Goal: Information Seeking & Learning: Check status

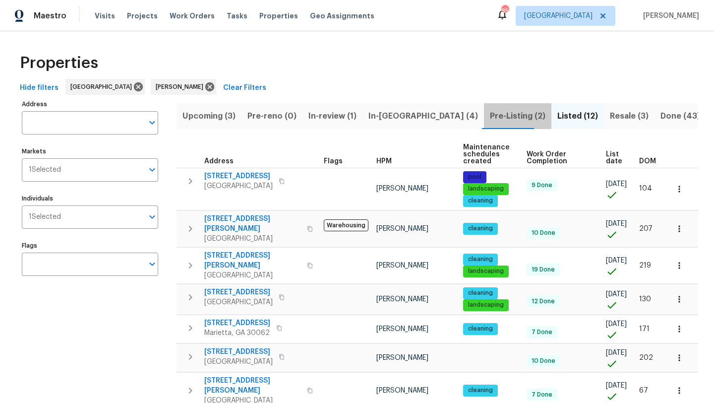
click at [490, 114] on span "Pre-Listing (2)" at bounding box center [518, 116] width 56 height 14
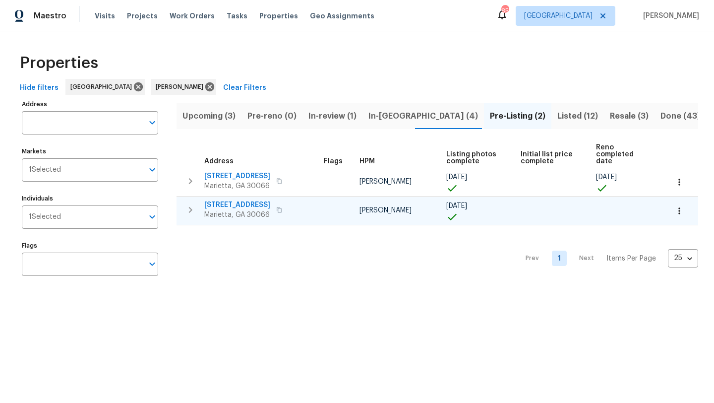
click at [257, 200] on span "692 Suholden Cir" at bounding box center [237, 205] width 66 height 10
click at [390, 116] on span "In-reno (4)" at bounding box center [423, 116] width 110 height 14
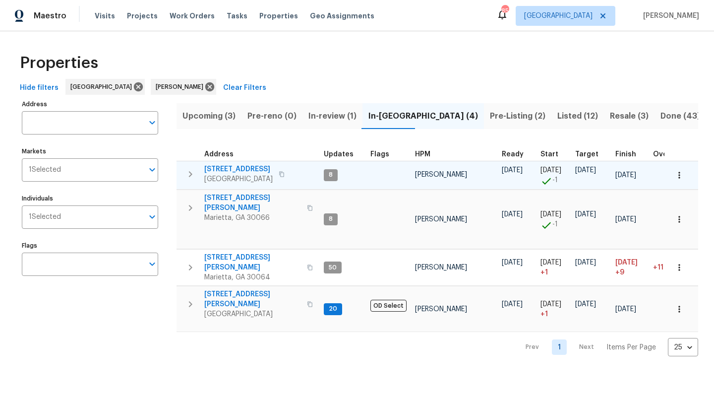
click at [225, 169] on span "503 Rendezvous Rd" at bounding box center [238, 169] width 68 height 10
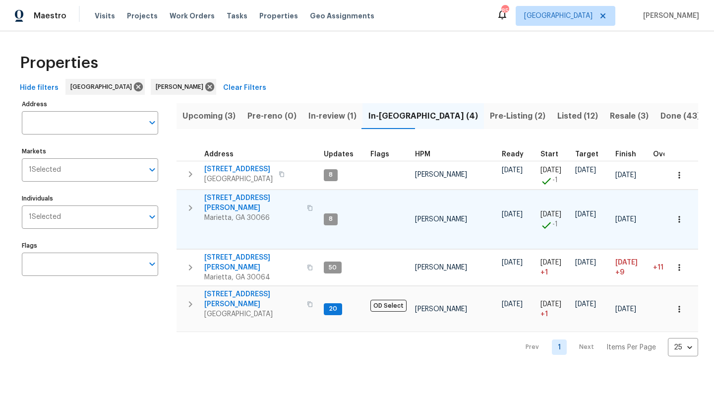
click at [228, 197] on span "4108 Christacy Way" at bounding box center [252, 203] width 97 height 20
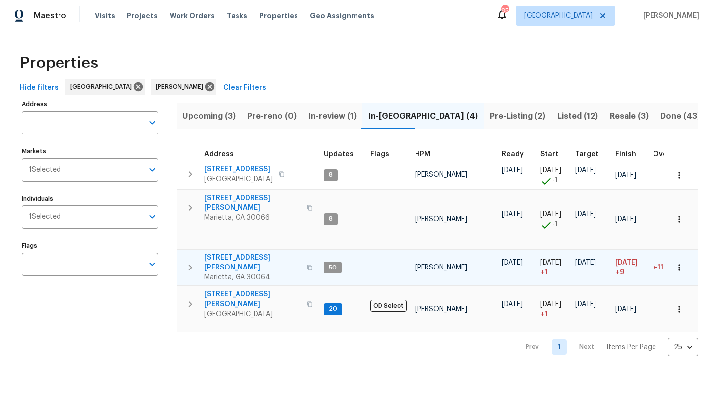
click at [235, 252] on span "3526 W Hampton Dr NW" at bounding box center [252, 262] width 97 height 20
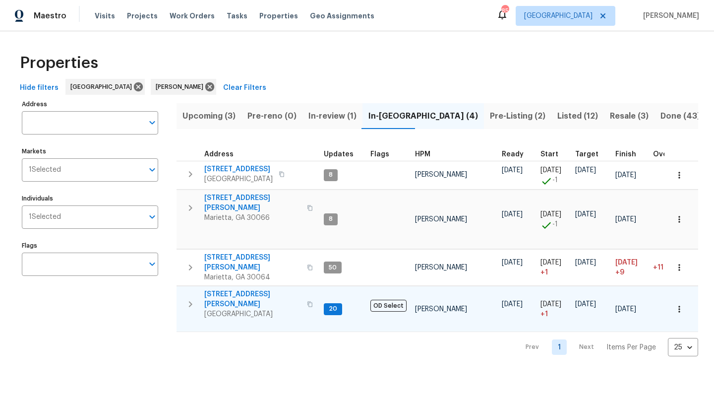
click at [221, 289] on span "314 Jackson St" at bounding box center [252, 299] width 97 height 20
click at [610, 113] on span "Resale (3)" at bounding box center [629, 116] width 39 height 14
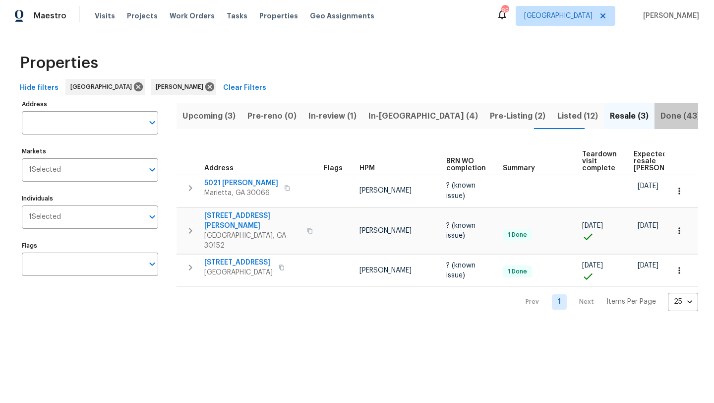
click at [661, 115] on span "Done (43)" at bounding box center [681, 116] width 40 height 14
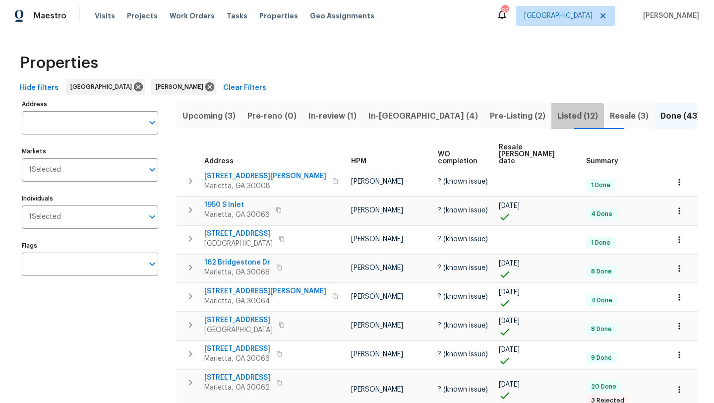
click at [557, 118] on span "Listed (12)" at bounding box center [577, 116] width 41 height 14
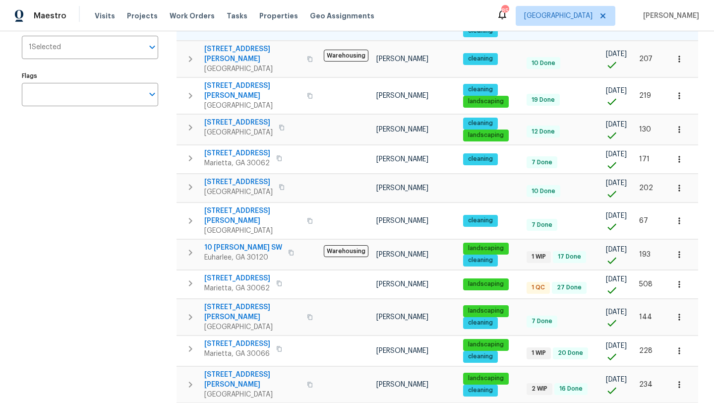
scroll to position [176, 0]
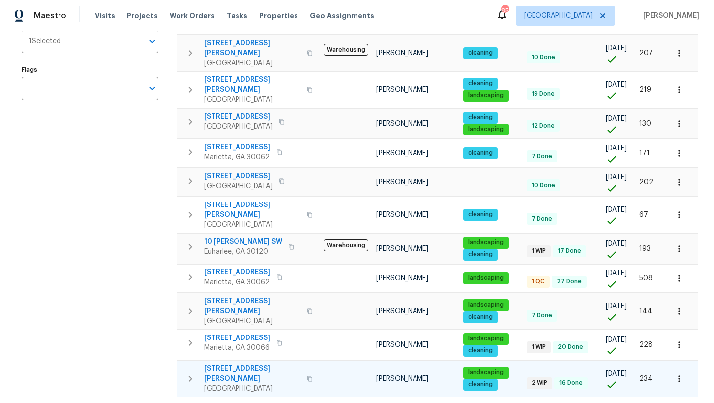
click at [237, 364] on span "4095 Maxanne Dr NW" at bounding box center [252, 374] width 97 height 20
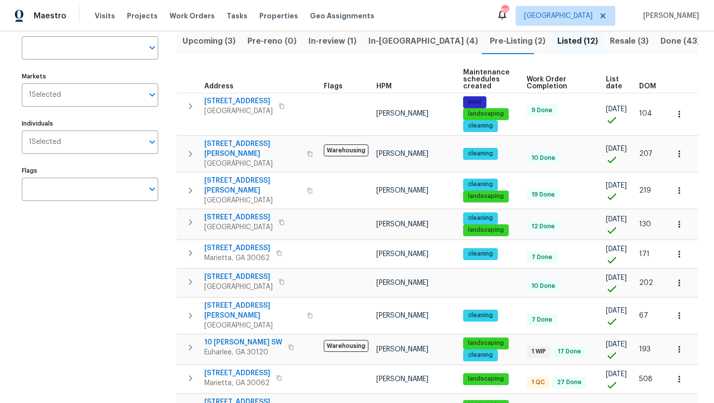
scroll to position [0, 0]
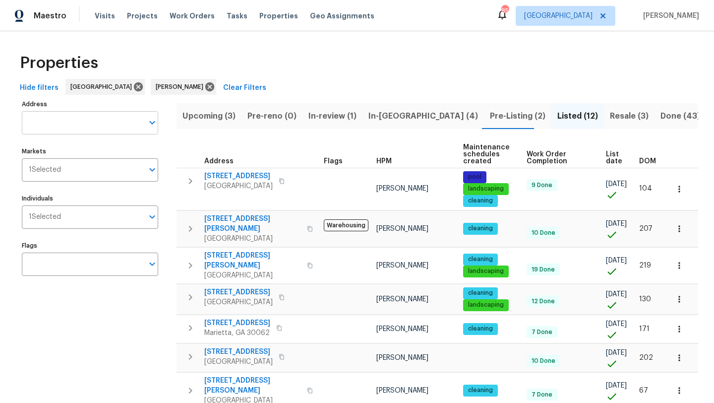
click at [86, 116] on input "Address" at bounding box center [83, 122] width 122 height 23
click at [259, 19] on span "Properties" at bounding box center [278, 16] width 39 height 10
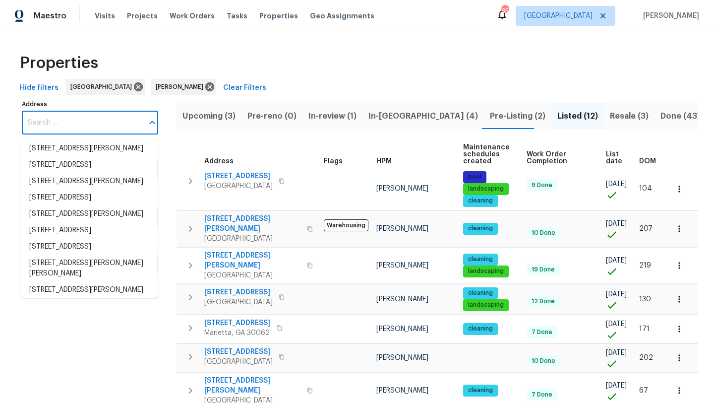
click at [77, 121] on input "Address" at bounding box center [83, 122] width 122 height 23
paste input "111 Harper Rd, McDonough, GA 30252"
type input "111 Harper Rd, McDonough, GA 30252"
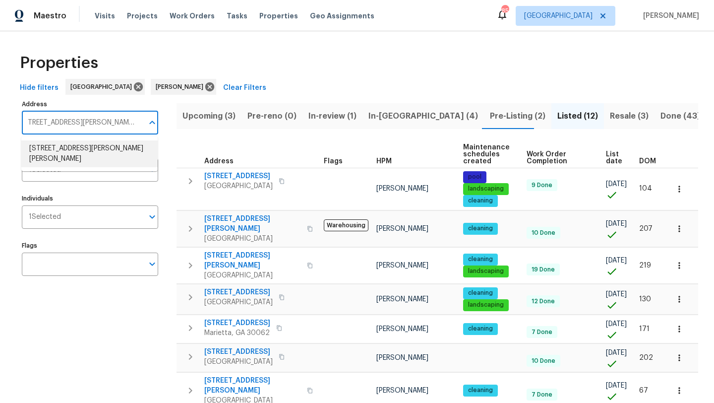
click at [78, 146] on li "111 Harper Rd McDonough GA 30252" at bounding box center [89, 153] width 136 height 27
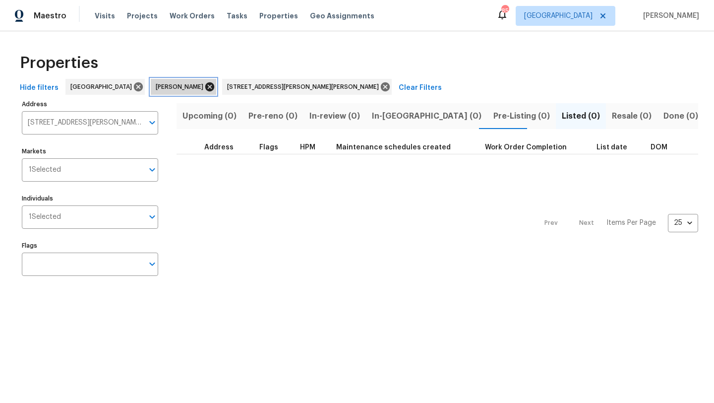
click at [204, 86] on icon at bounding box center [209, 86] width 11 height 11
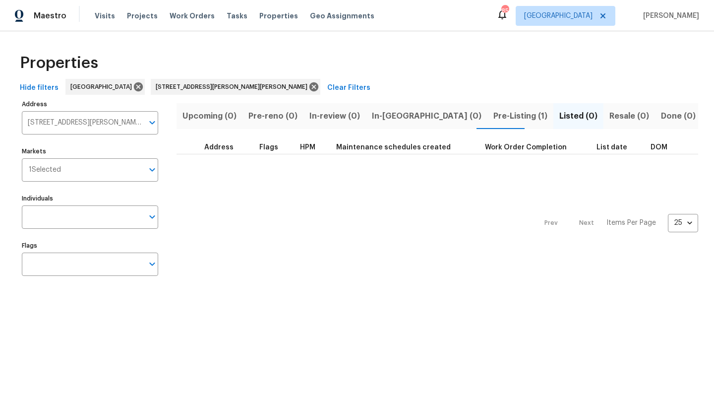
click at [493, 112] on span "Pre-Listing (1)" at bounding box center [520, 116] width 54 height 14
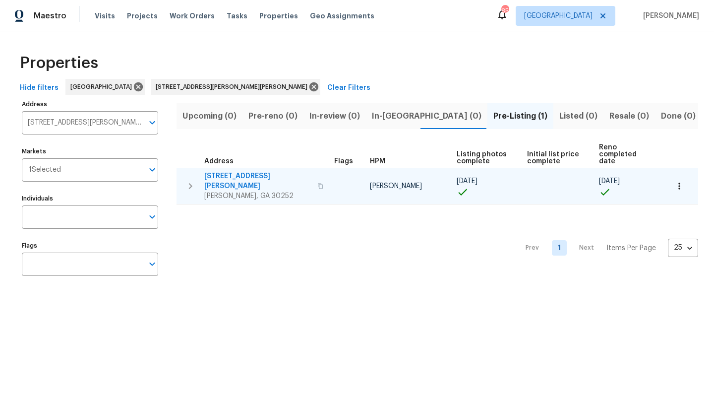
click at [219, 171] on span "111 Harper Rd" at bounding box center [257, 181] width 107 height 20
click at [192, 180] on icon "button" at bounding box center [190, 186] width 12 height 12
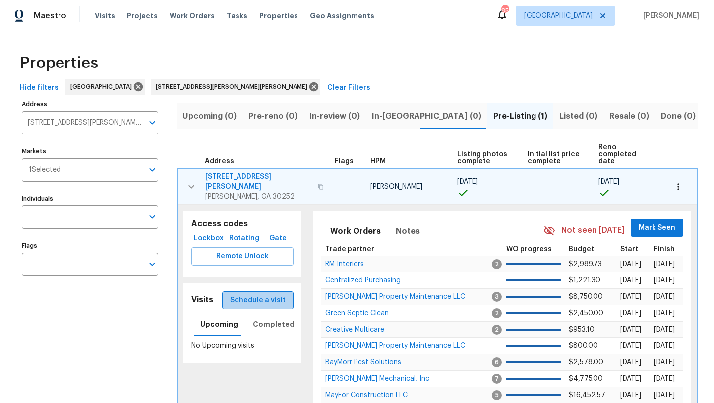
click at [275, 294] on span "Schedule a visit" at bounding box center [258, 300] width 56 height 12
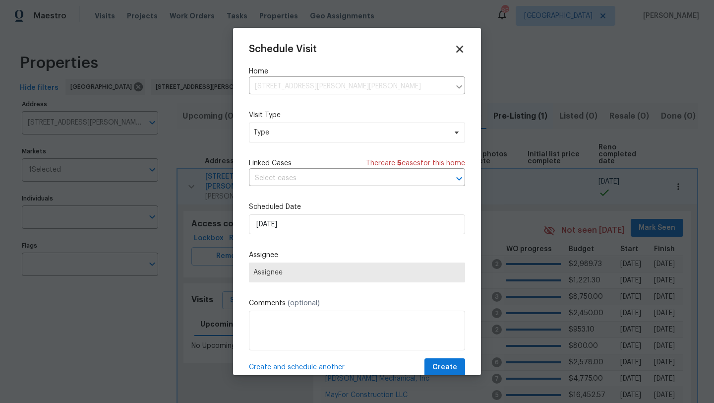
click at [462, 51] on icon at bounding box center [459, 49] width 7 height 7
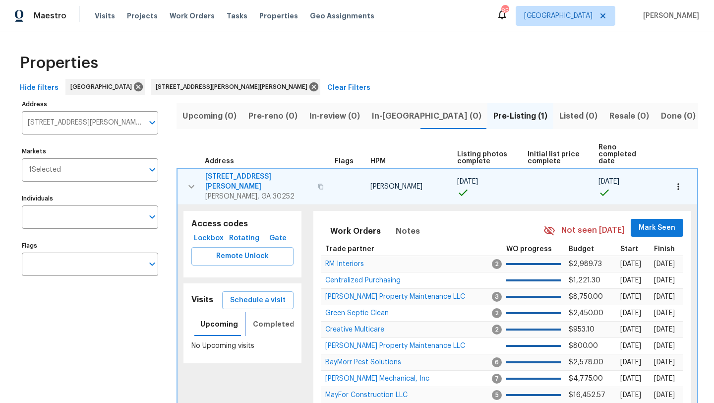
click at [256, 318] on span "Completed" at bounding box center [274, 324] width 42 height 12
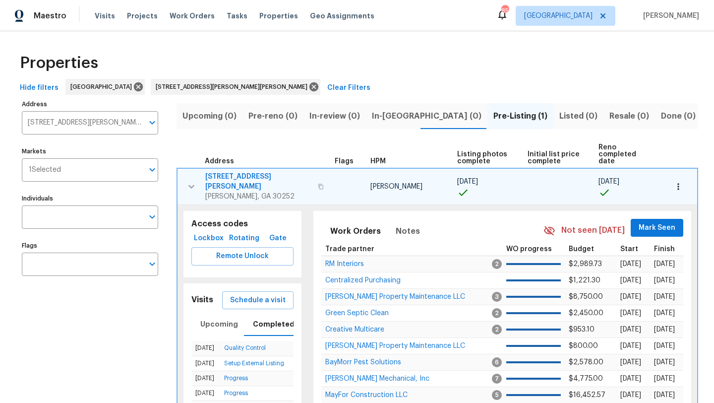
click at [195, 181] on icon "button" at bounding box center [191, 187] width 12 height 12
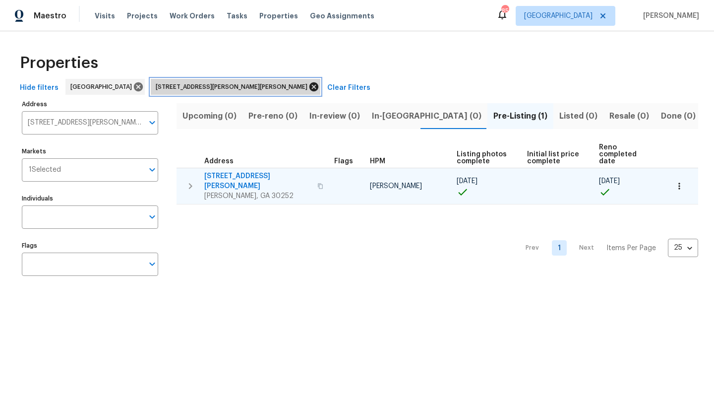
click at [309, 89] on icon at bounding box center [313, 86] width 9 height 9
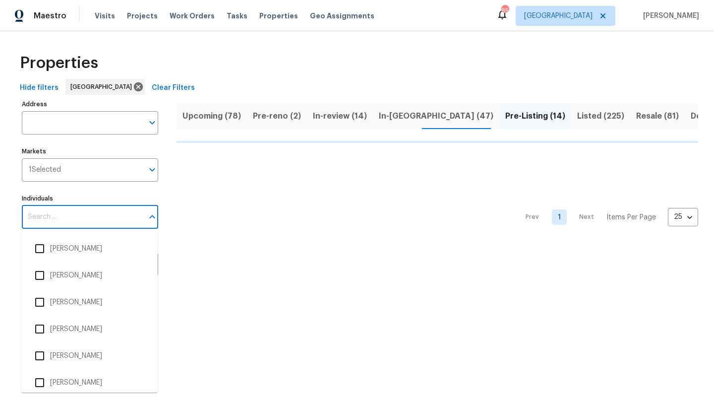
click at [56, 224] on input "Individuals" at bounding box center [83, 216] width 122 height 23
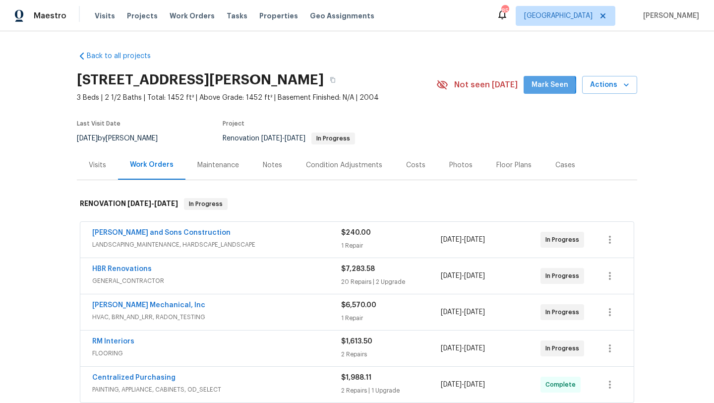
click at [537, 85] on span "Mark Seen" at bounding box center [550, 85] width 37 height 12
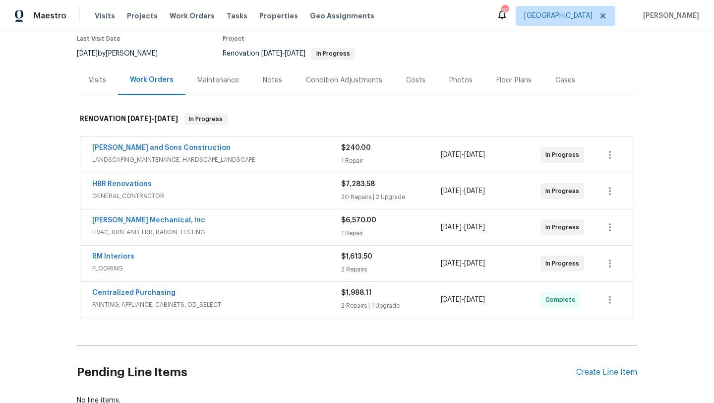
scroll to position [87, 0]
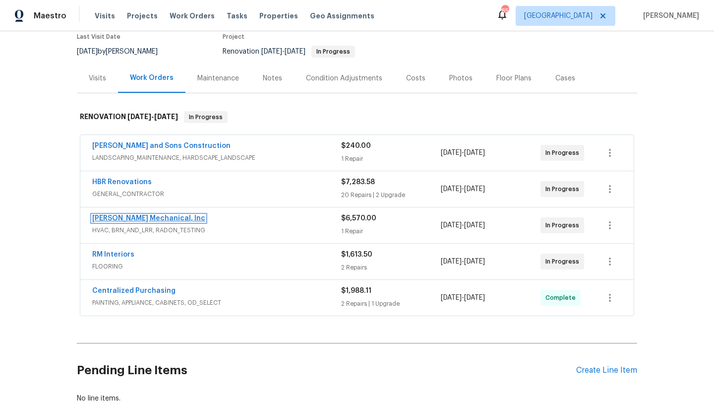
click at [171, 218] on link "JH Martin Mechanical, Inc" at bounding box center [148, 218] width 113 height 7
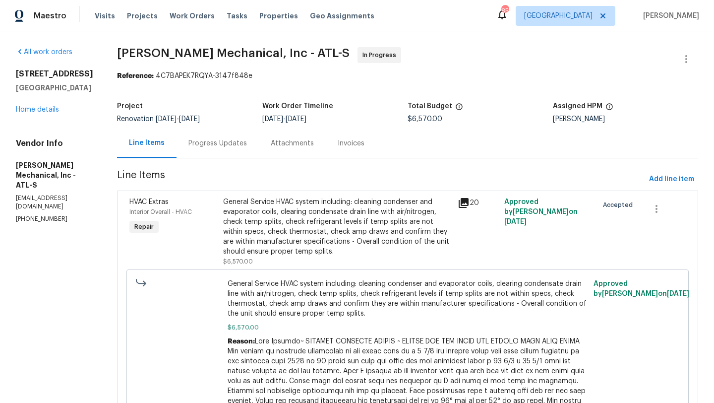
click at [251, 149] on div "Progress Updates" at bounding box center [218, 142] width 82 height 29
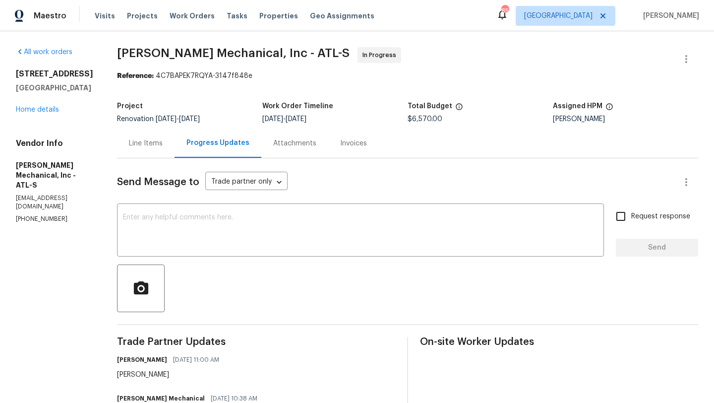
click at [163, 144] on div "Line Items" at bounding box center [146, 143] width 34 height 10
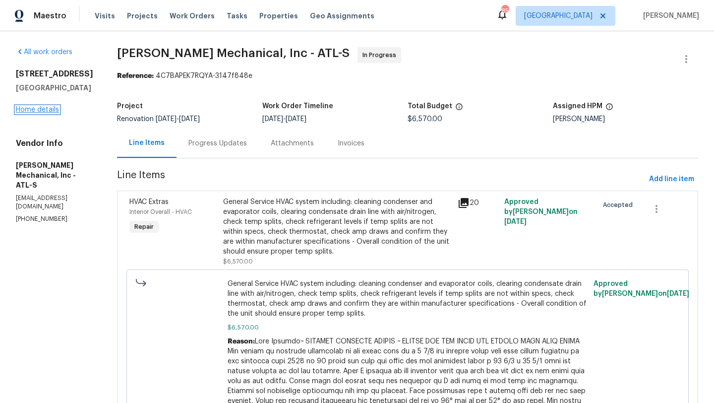
click at [55, 110] on link "Home details" at bounding box center [37, 109] width 43 height 7
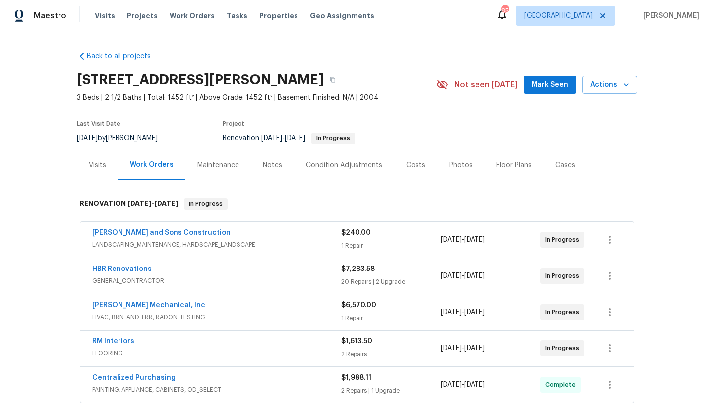
scroll to position [11, 0]
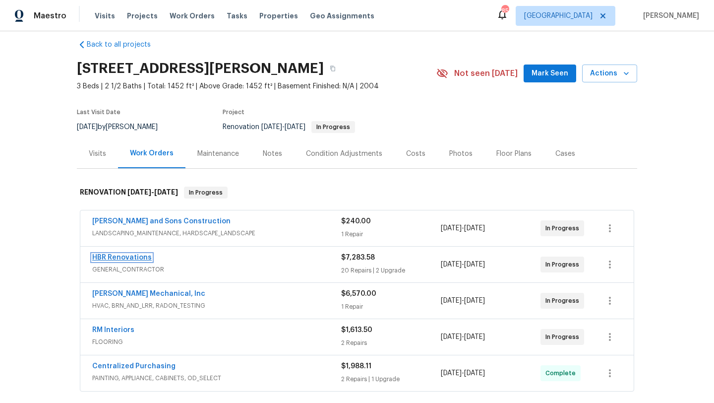
click at [130, 260] on link "HBR Renovations" at bounding box center [122, 257] width 60 height 7
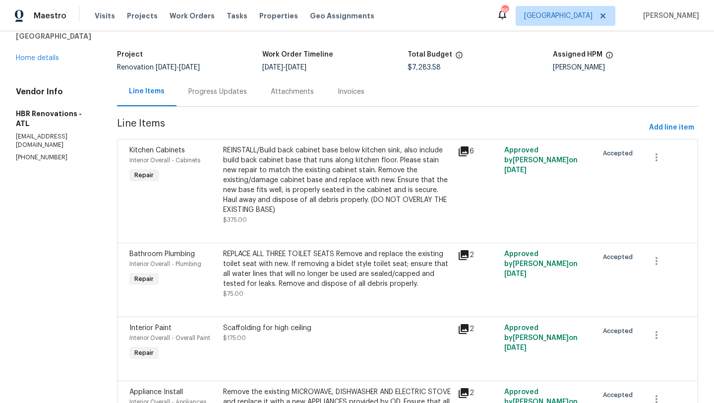
scroll to position [66, 0]
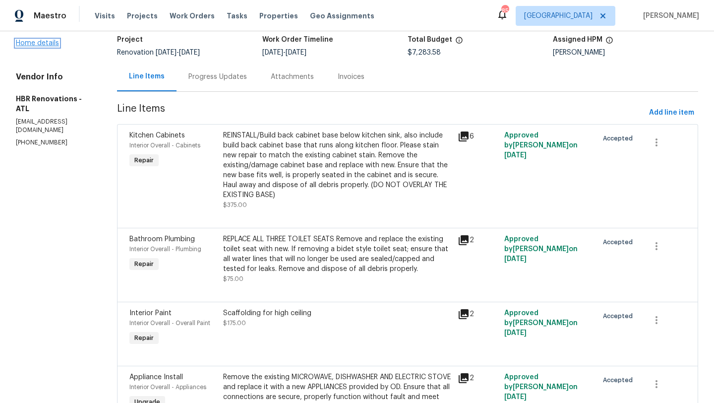
click at [57, 47] on link "Home details" at bounding box center [37, 43] width 43 height 7
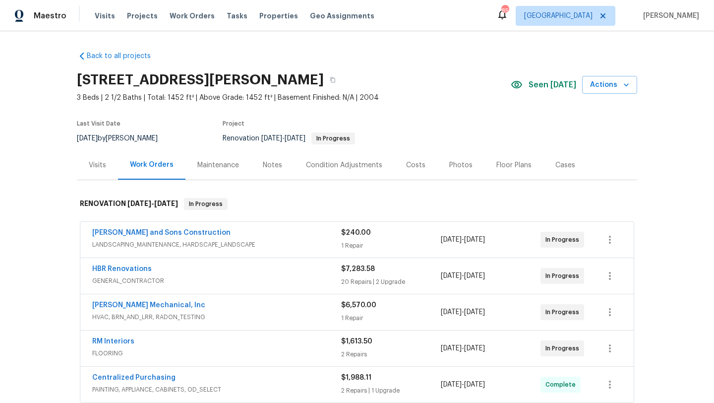
click at [418, 164] on div "Costs" at bounding box center [415, 165] width 19 height 10
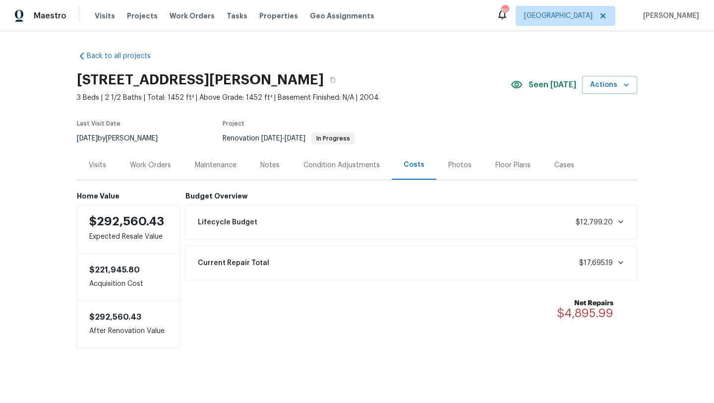
click at [102, 162] on div "Visits" at bounding box center [97, 165] width 17 height 10
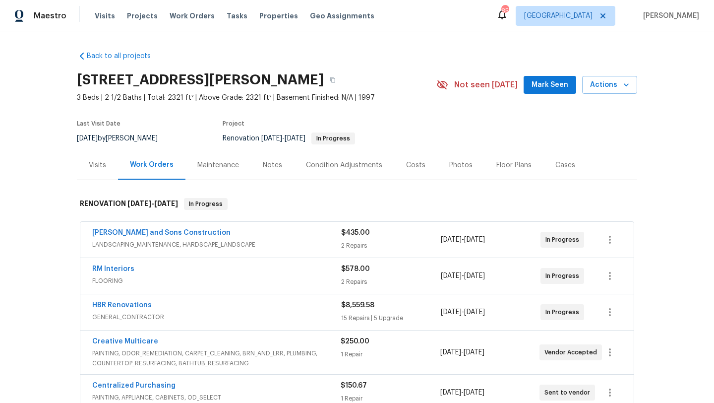
click at [538, 88] on span "Mark Seen" at bounding box center [550, 85] width 37 height 12
click at [268, 172] on div "Notes" at bounding box center [272, 164] width 43 height 29
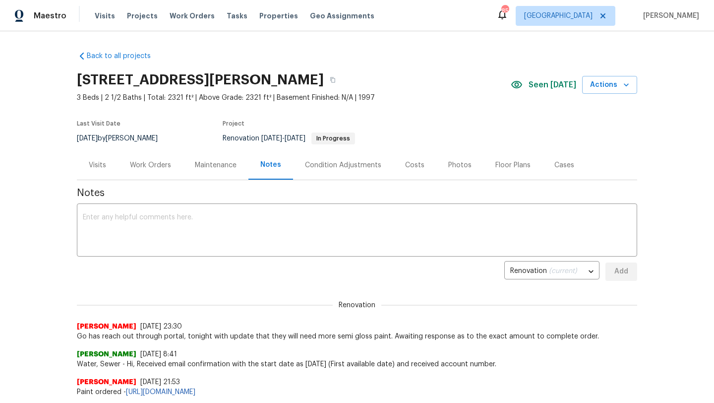
click at [92, 169] on div "Visits" at bounding box center [97, 165] width 17 height 10
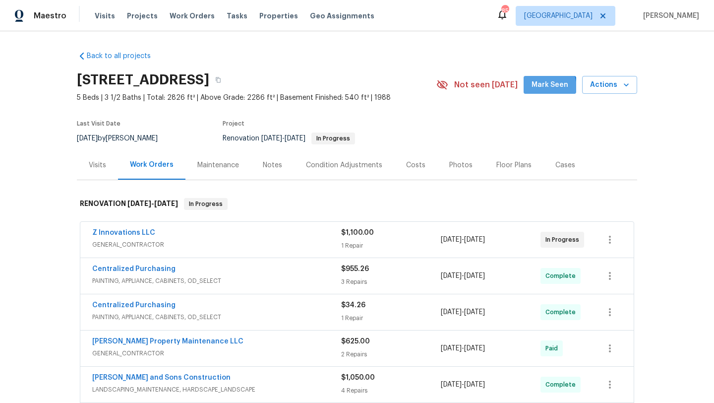
click at [539, 89] on span "Mark Seen" at bounding box center [550, 85] width 37 height 12
click at [406, 167] on div "Costs" at bounding box center [415, 165] width 19 height 10
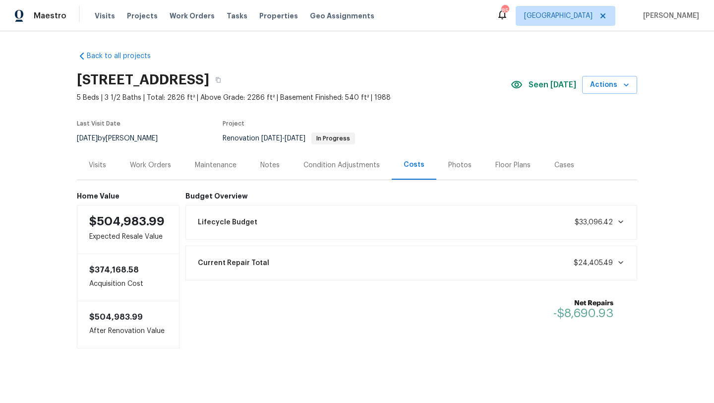
click at [162, 169] on div "Work Orders" at bounding box center [150, 165] width 41 height 10
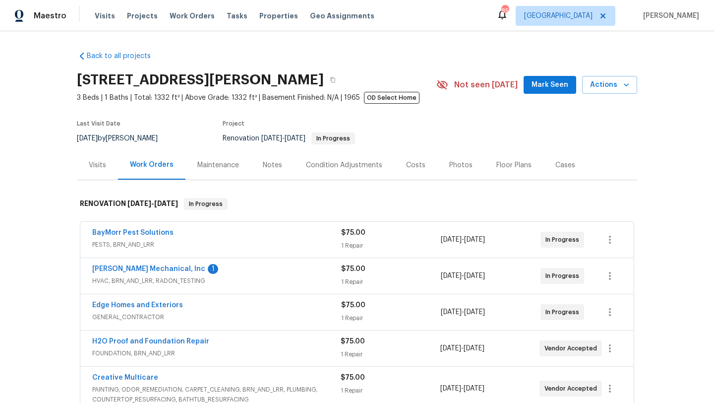
click at [541, 86] on span "Mark Seen" at bounding box center [550, 85] width 37 height 12
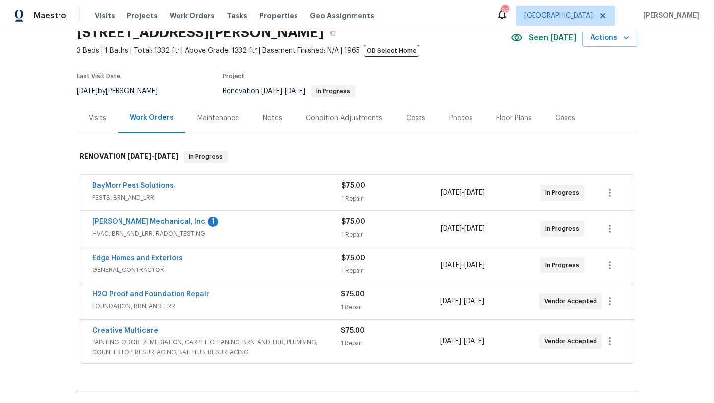
scroll to position [46, 0]
click at [411, 123] on div "Costs" at bounding box center [415, 119] width 19 height 10
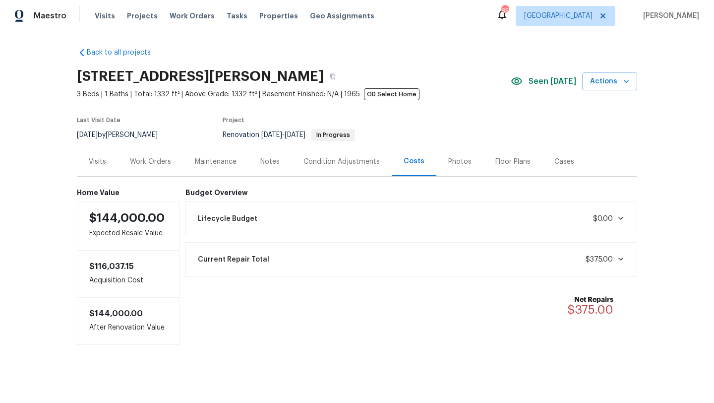
scroll to position [5, 0]
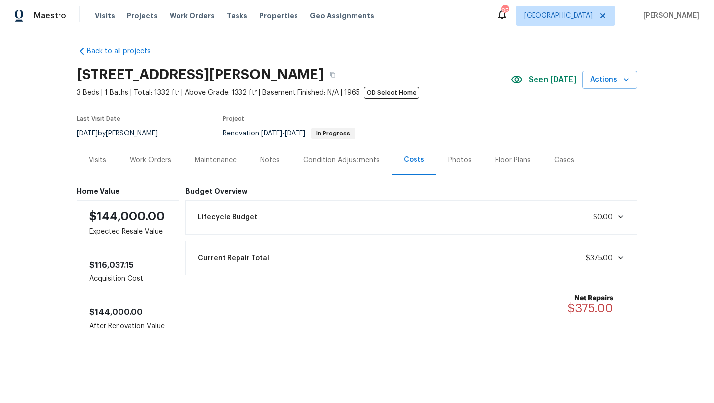
click at [270, 162] on div "Notes" at bounding box center [269, 160] width 19 height 10
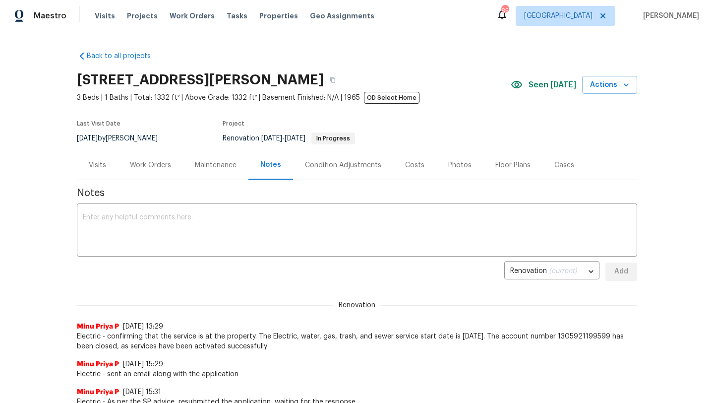
click at [106, 166] on div "Visits" at bounding box center [97, 164] width 41 height 29
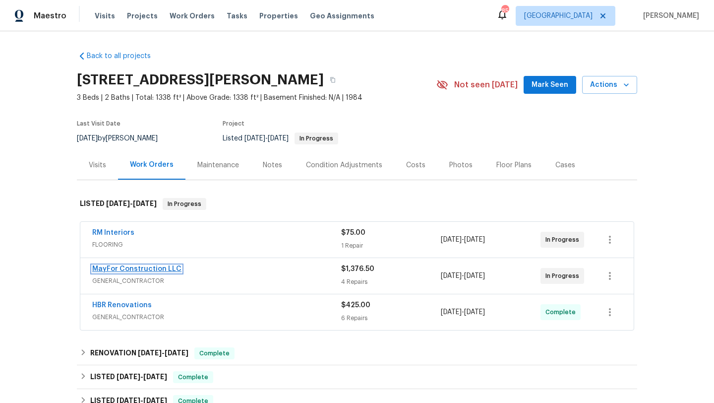
click at [152, 271] on link "MayFor Construction LLC" at bounding box center [136, 268] width 89 height 7
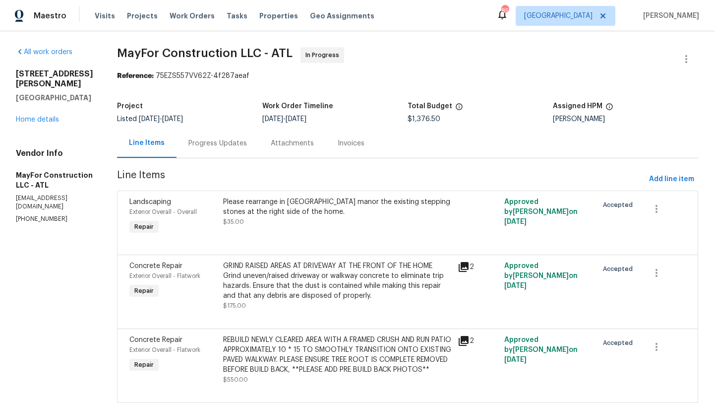
click at [256, 147] on div "Progress Updates" at bounding box center [218, 142] width 82 height 29
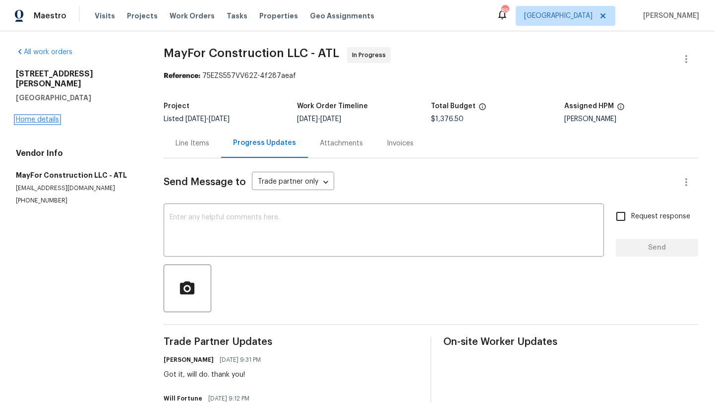
click at [51, 116] on link "Home details" at bounding box center [37, 119] width 43 height 7
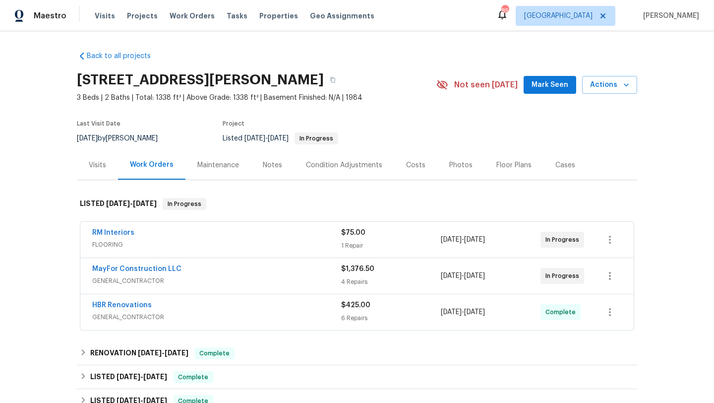
click at [551, 88] on span "Mark Seen" at bounding box center [550, 85] width 37 height 12
click at [109, 19] on span "Visits" at bounding box center [105, 16] width 20 height 10
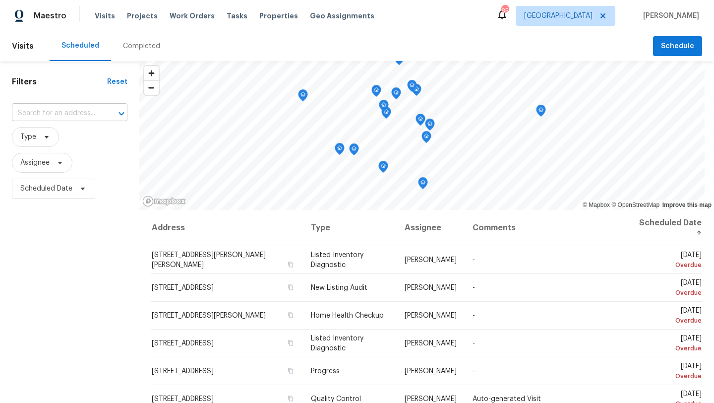
click at [54, 109] on input "text" at bounding box center [56, 113] width 88 height 15
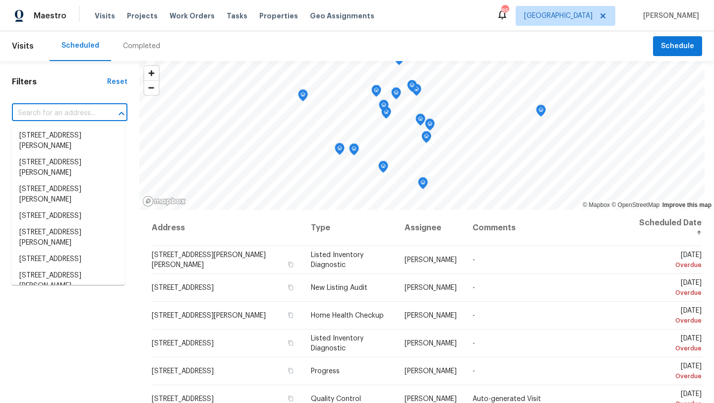
paste input "[STREET_ADDRESS][PERSON_NAME][PERSON_NAME]"
type input "[STREET_ADDRESS][PERSON_NAME][PERSON_NAME]"
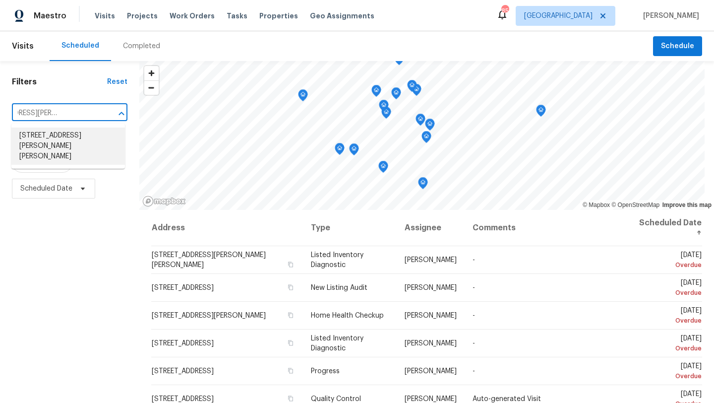
click at [60, 140] on li "[STREET_ADDRESS][PERSON_NAME][PERSON_NAME]" at bounding box center [68, 145] width 114 height 37
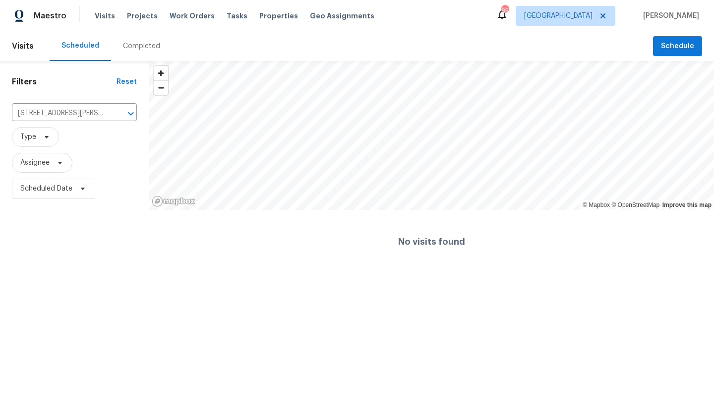
click at [140, 50] on div "Completed" at bounding box center [141, 46] width 37 height 10
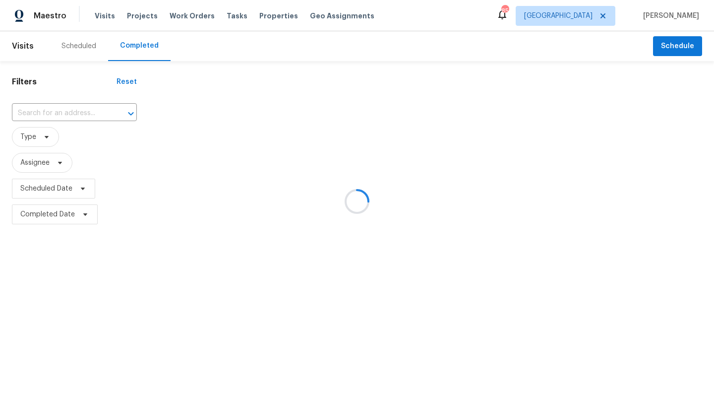
click at [63, 114] on div at bounding box center [357, 201] width 714 height 403
click at [54, 115] on div at bounding box center [357, 201] width 714 height 403
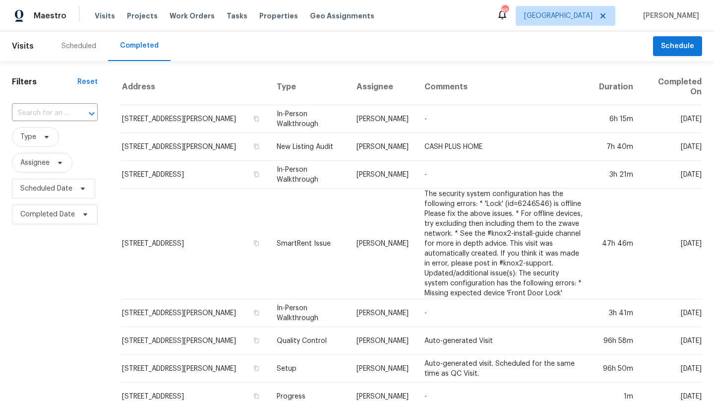
click at [54, 115] on input "text" at bounding box center [41, 113] width 58 height 15
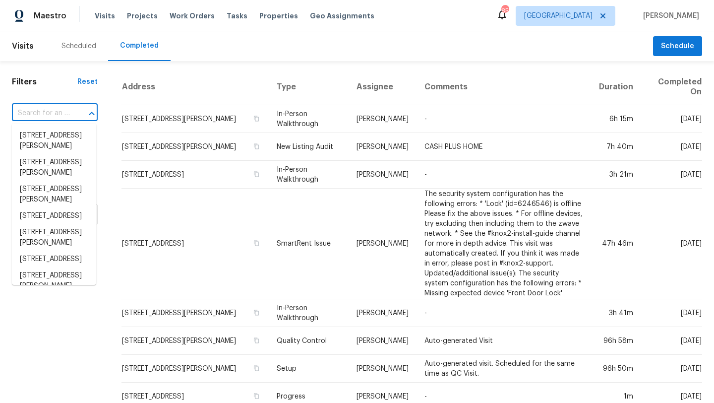
paste input "[STREET_ADDRESS][PERSON_NAME][PERSON_NAME]"
type input "[STREET_ADDRESS][PERSON_NAME][PERSON_NAME]"
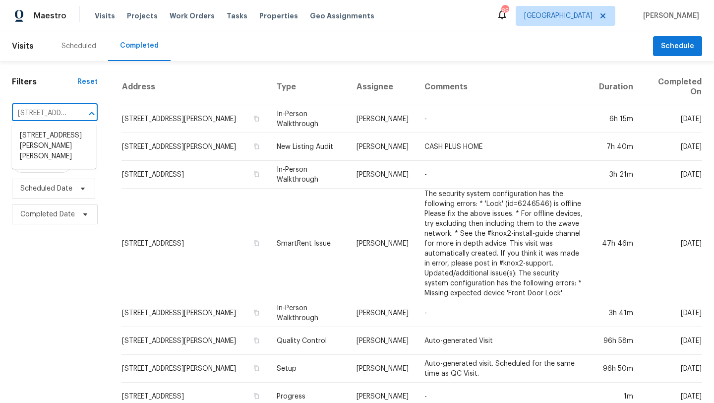
scroll to position [0, 71]
click at [52, 135] on li "[STREET_ADDRESS][PERSON_NAME][PERSON_NAME]" at bounding box center [54, 145] width 84 height 37
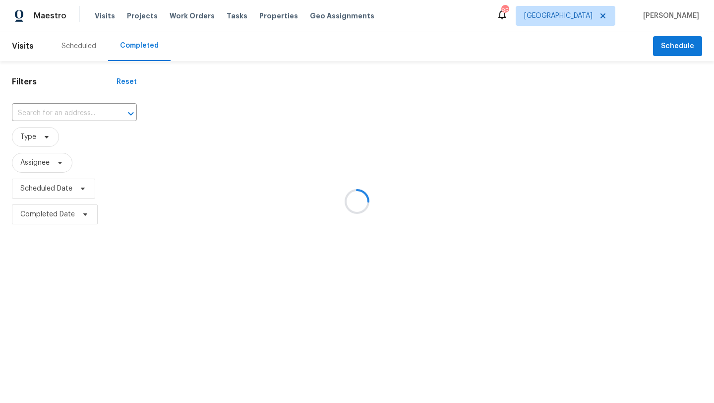
type input "[STREET_ADDRESS][PERSON_NAME][PERSON_NAME]"
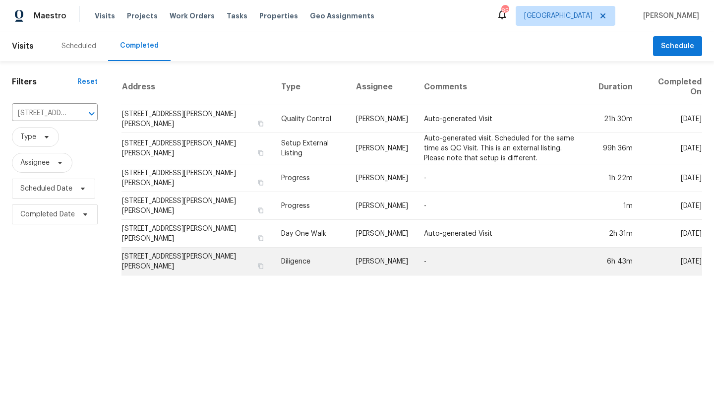
click at [203, 253] on td "[STREET_ADDRESS][PERSON_NAME][PERSON_NAME]" at bounding box center [198, 261] width 152 height 28
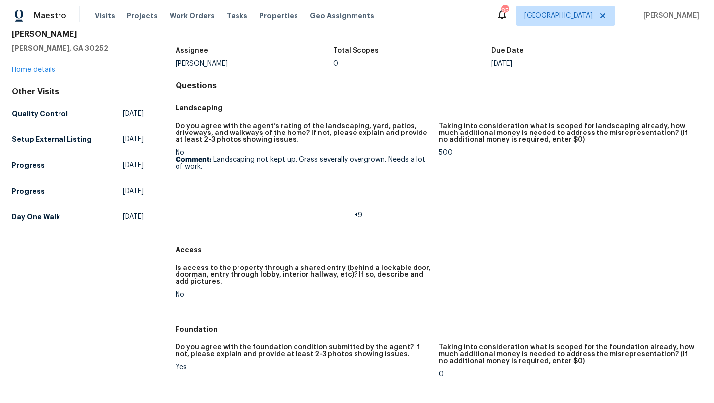
scroll to position [55, 0]
click at [205, 191] on img at bounding box center [194, 196] width 32 height 32
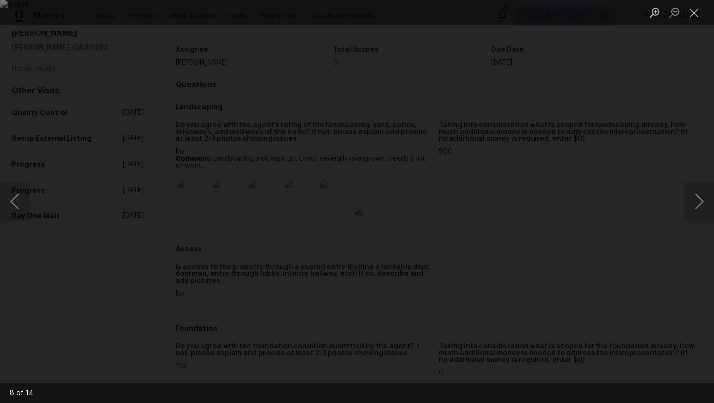
click at [678, 72] on div "Lightbox" at bounding box center [357, 201] width 714 height 403
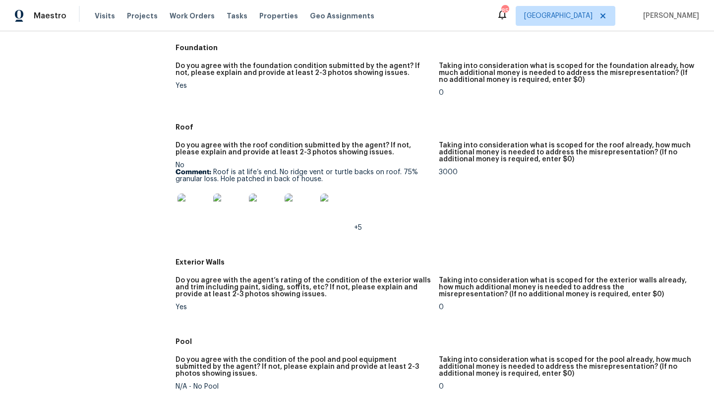
scroll to position [335, 0]
click at [191, 205] on img at bounding box center [194, 209] width 32 height 32
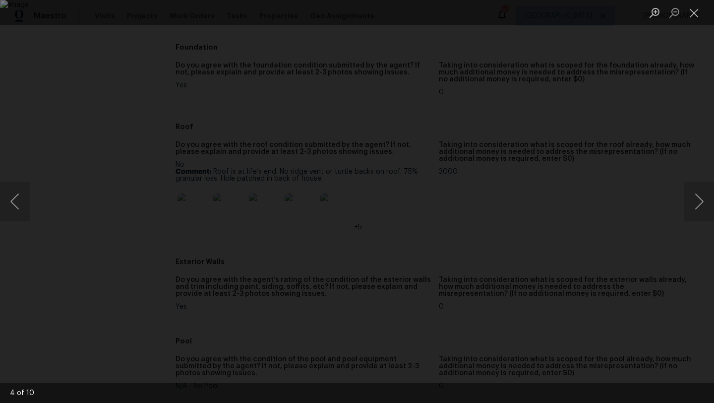
click at [80, 191] on div "Lightbox" at bounding box center [357, 201] width 714 height 403
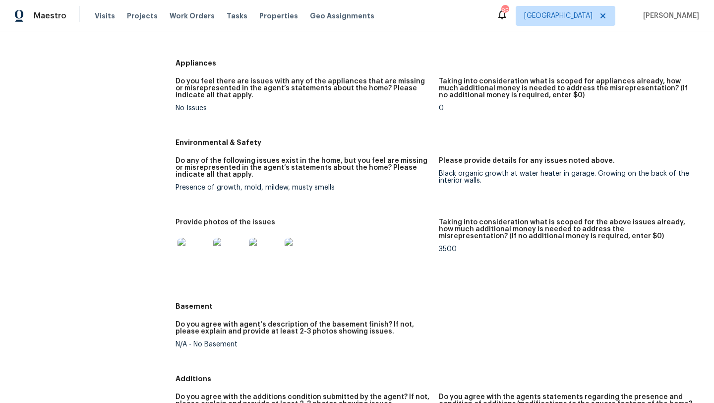
scroll to position [1050, 0]
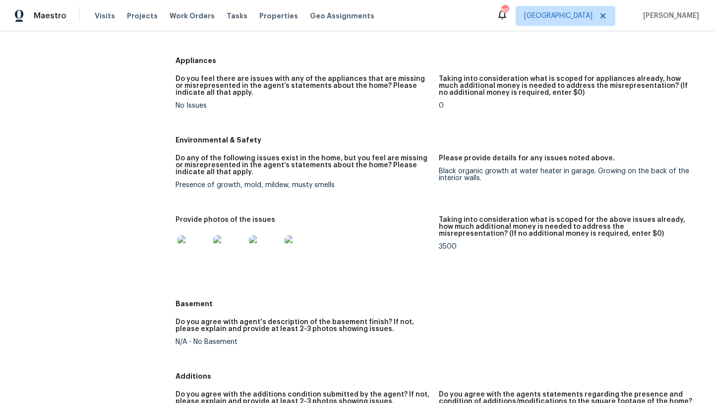
click at [195, 259] on img at bounding box center [194, 251] width 32 height 32
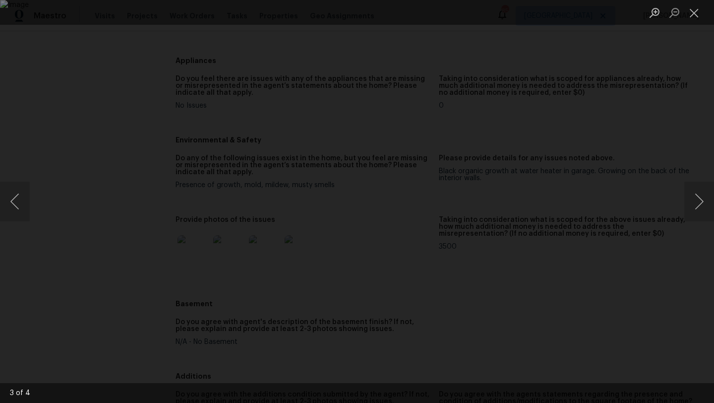
click at [75, 193] on div "Lightbox" at bounding box center [357, 201] width 714 height 403
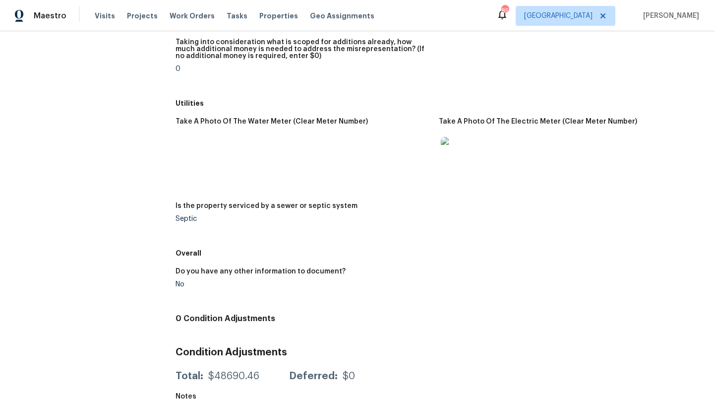
scroll to position [1466, 0]
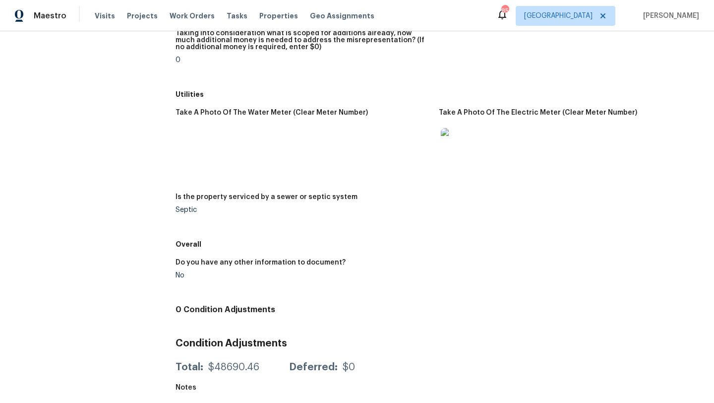
click at [457, 148] on img at bounding box center [457, 144] width 32 height 32
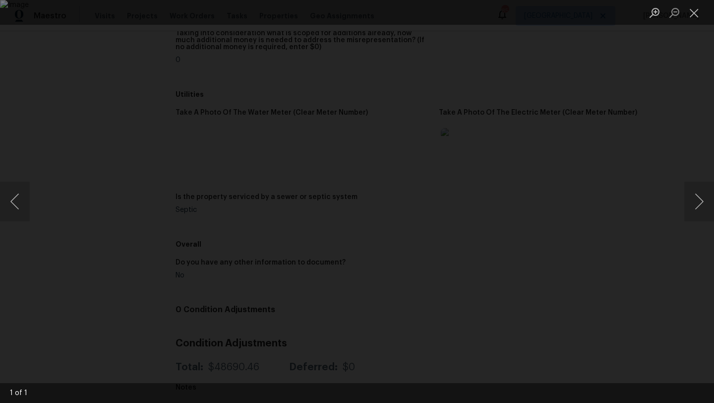
click at [629, 107] on div "Lightbox" at bounding box center [357, 201] width 714 height 403
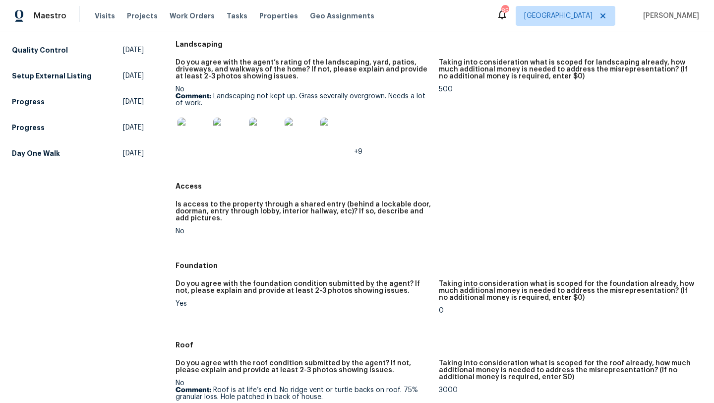
scroll to position [0, 0]
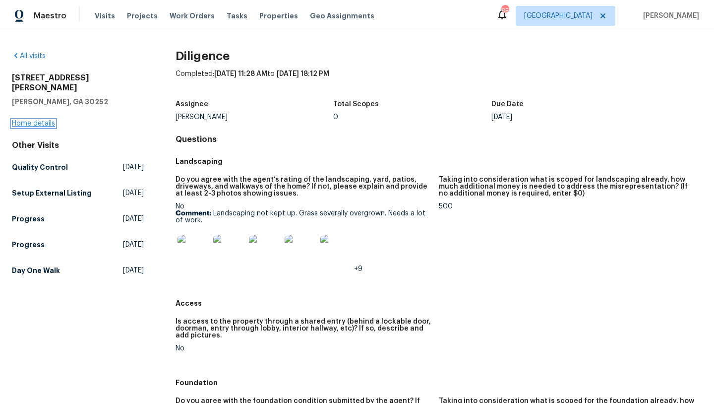
click at [40, 120] on link "Home details" at bounding box center [33, 123] width 43 height 7
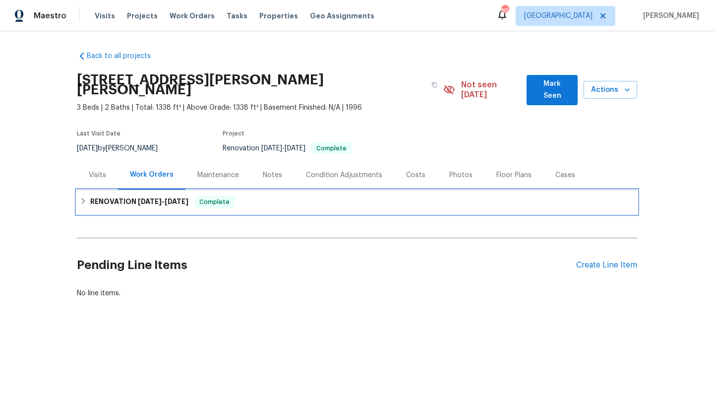
click at [154, 196] on h6 "RENOVATION [DATE] - [DATE]" at bounding box center [139, 202] width 98 height 12
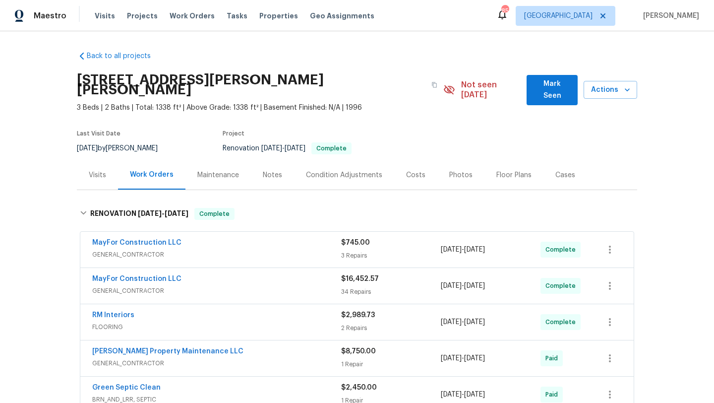
click at [408, 170] on div "Costs" at bounding box center [415, 175] width 19 height 10
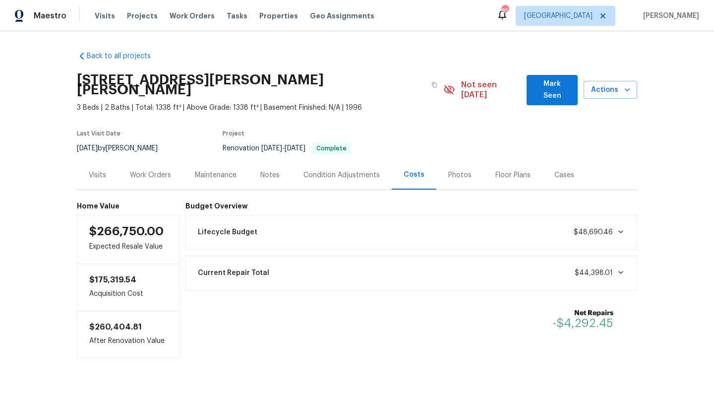
click at [158, 170] on div "Work Orders" at bounding box center [150, 175] width 41 height 10
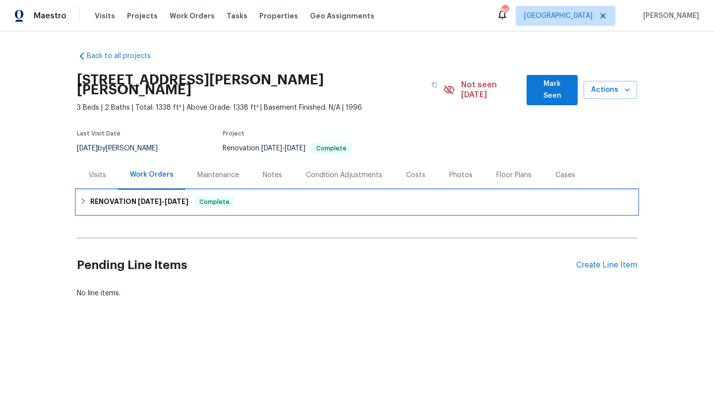
click at [157, 198] on span "[DATE]" at bounding box center [150, 201] width 24 height 7
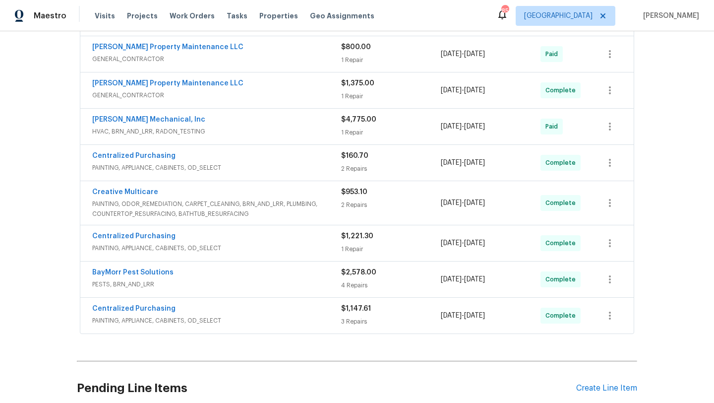
scroll to position [379, 0]
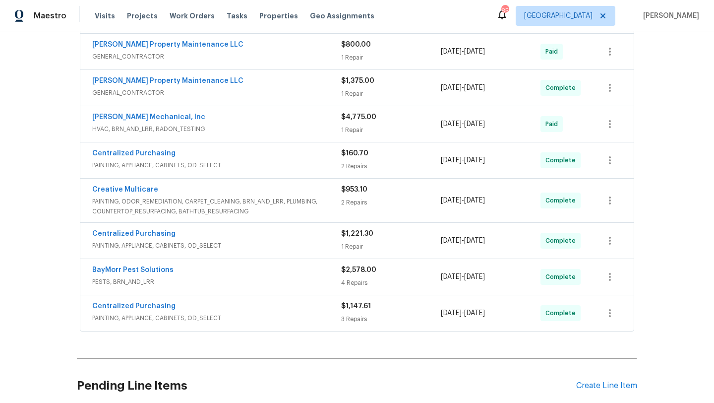
click at [186, 259] on div "BayMorr Pest Solutions PESTS, BRN_AND_LRR $2,578.00 4 Repairs 8/28/2025 - 9/8/2…" at bounding box center [356, 277] width 553 height 36
click at [187, 265] on div "BayMorr Pest Solutions" at bounding box center [216, 271] width 249 height 12
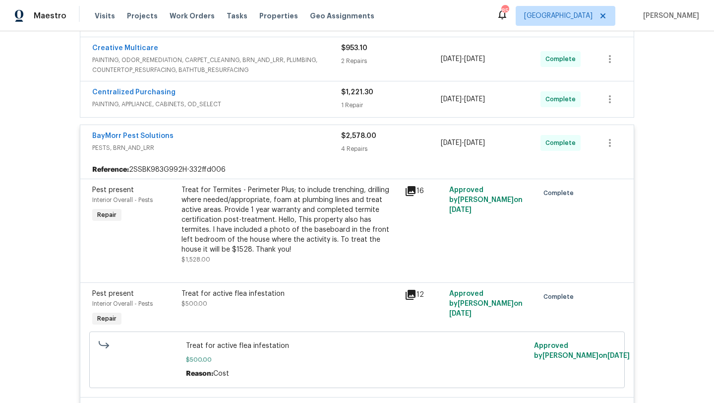
scroll to position [519, 0]
click at [155, 133] on link "BayMorr Pest Solutions" at bounding box center [132, 136] width 81 height 7
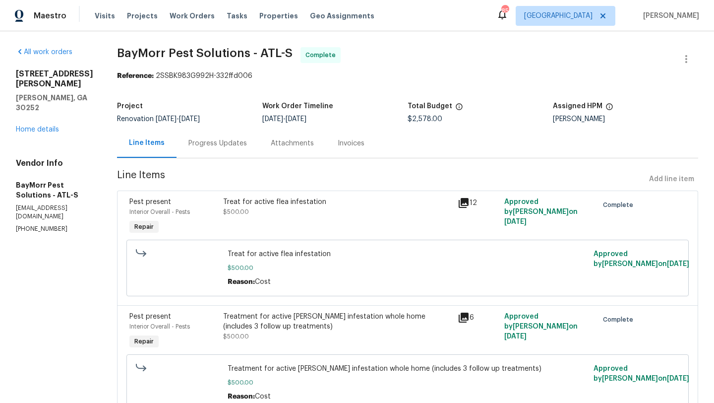
click at [223, 144] on div "Progress Updates" at bounding box center [217, 143] width 59 height 10
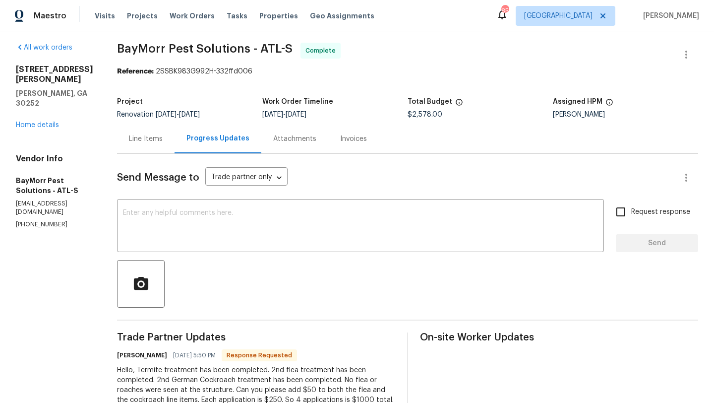
scroll to position [2, 0]
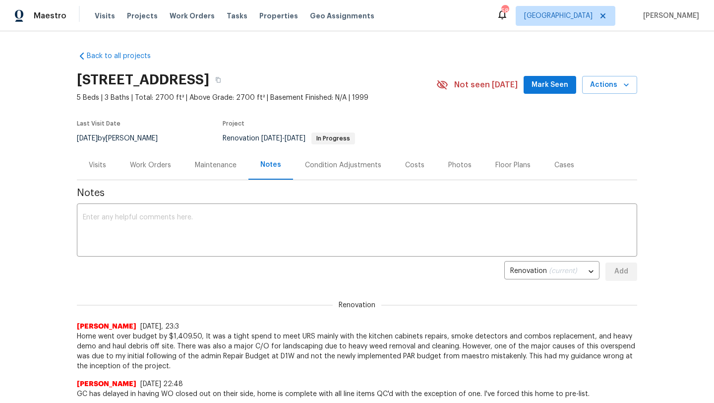
click at [468, 158] on div "Photos" at bounding box center [459, 164] width 47 height 29
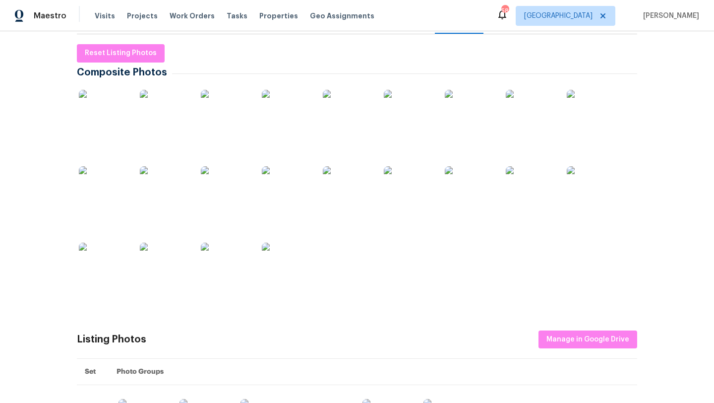
scroll to position [147, 0]
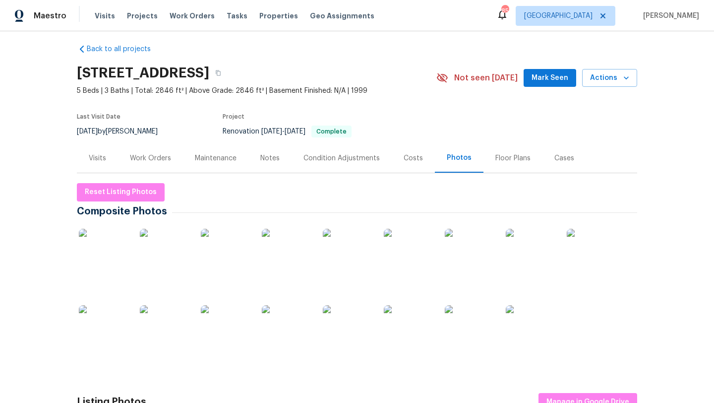
scroll to position [6, 0]
click at [170, 162] on div "Work Orders" at bounding box center [150, 159] width 41 height 10
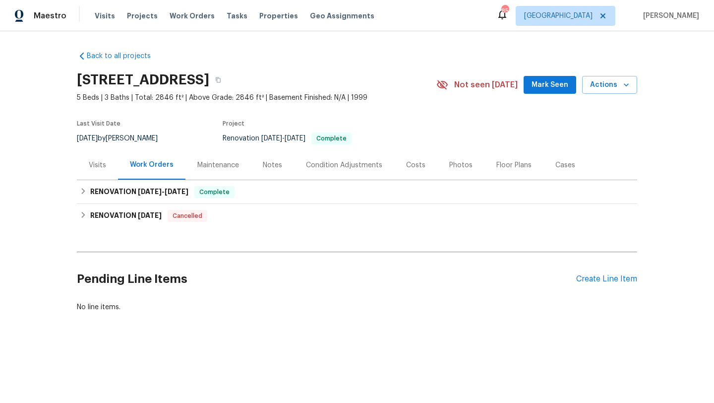
click at [103, 166] on div "Visits" at bounding box center [97, 165] width 17 height 10
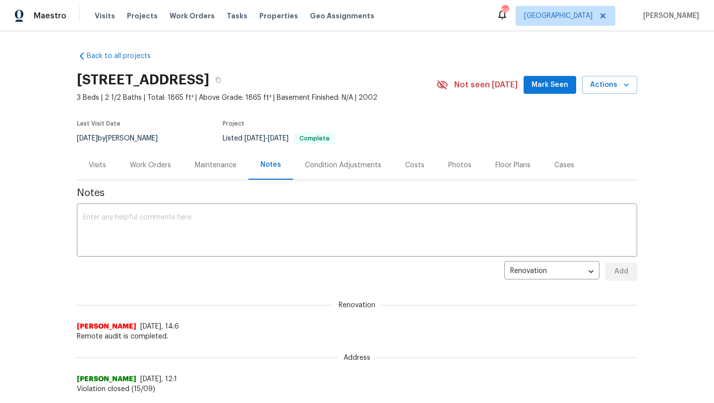
scroll to position [455, 0]
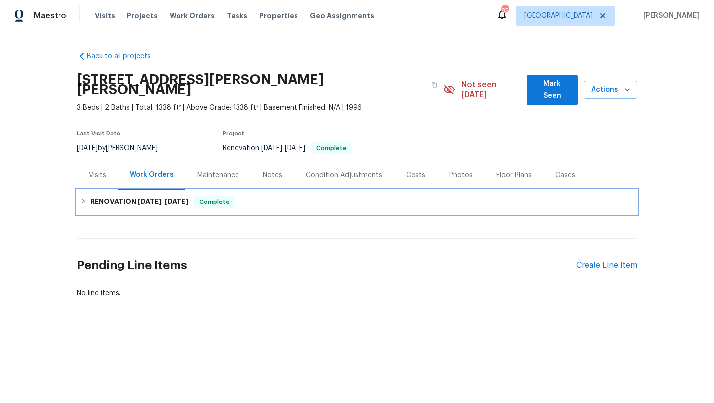
click at [179, 200] on div "RENOVATION [DATE] - [DATE] Complete" at bounding box center [357, 202] width 560 height 24
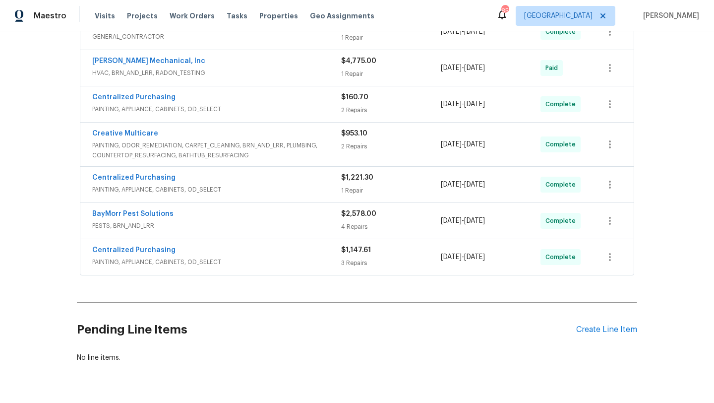
scroll to position [433, 0]
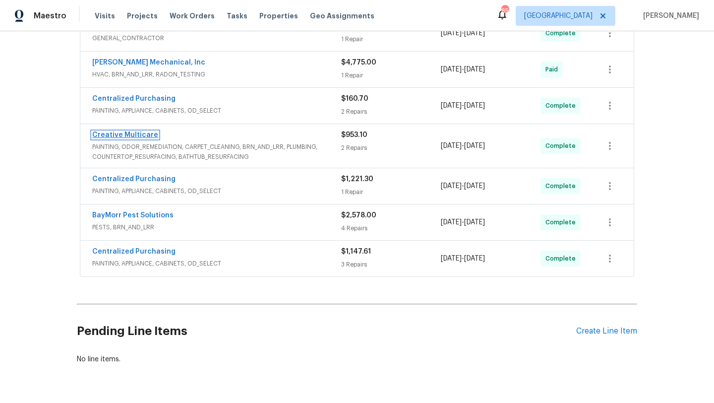
click at [144, 131] on link "Creative Multicare" at bounding box center [125, 134] width 66 height 7
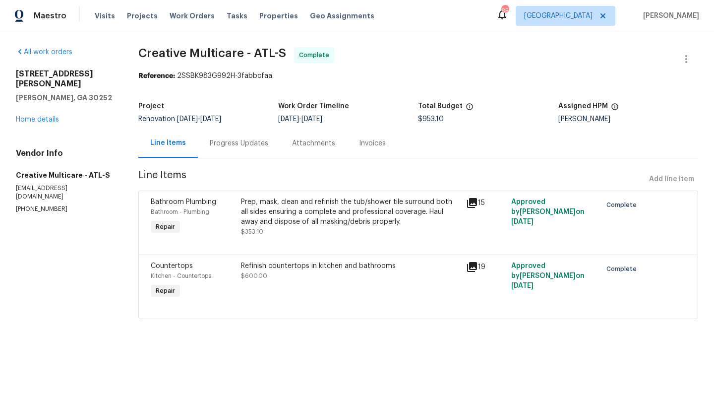
click at [223, 151] on div "Progress Updates" at bounding box center [239, 142] width 82 height 29
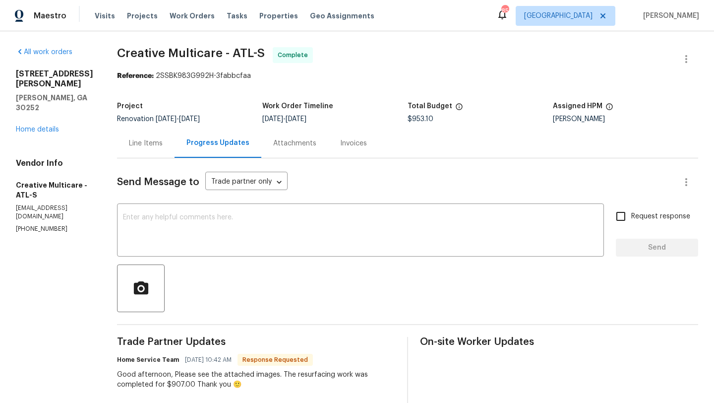
click at [163, 146] on div "Line Items" at bounding box center [146, 143] width 34 height 10
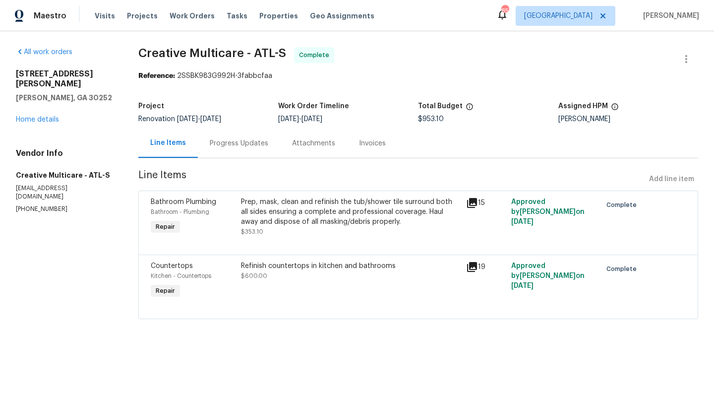
click at [193, 268] on span "Countertops" at bounding box center [172, 265] width 42 height 7
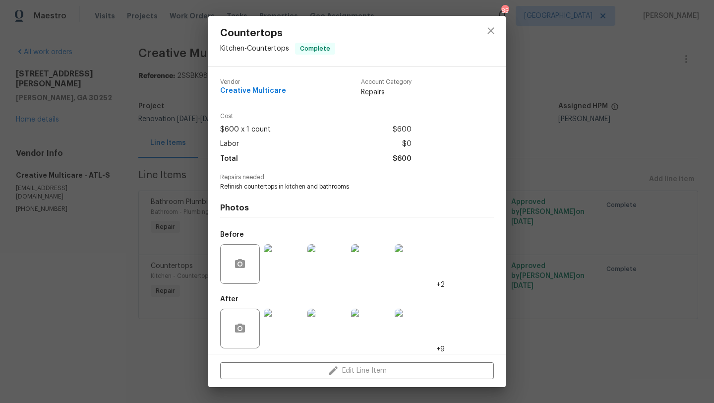
click at [281, 324] on img at bounding box center [284, 328] width 40 height 40
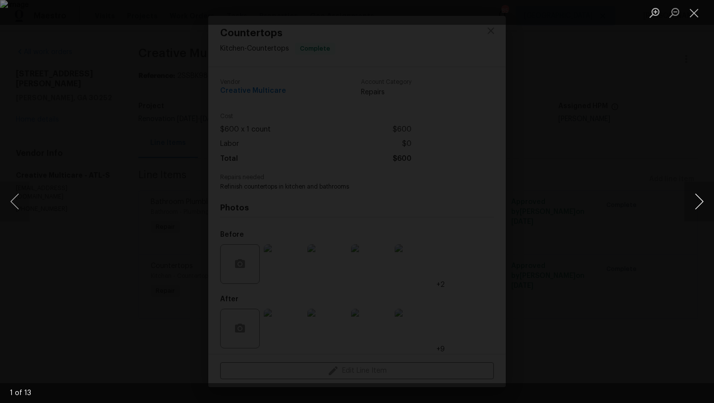
click at [695, 207] on button "Next image" at bounding box center [699, 202] width 30 height 40
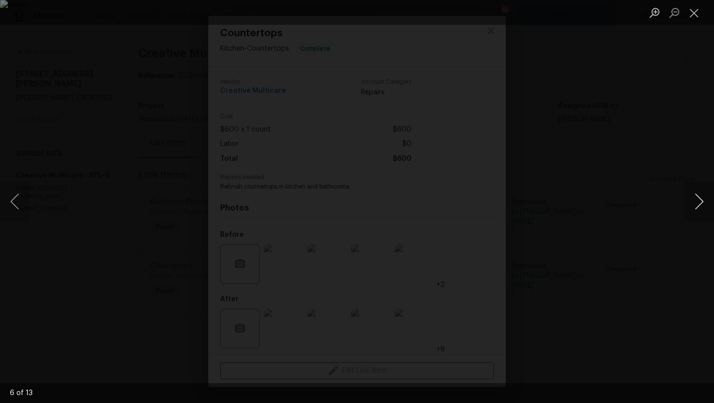
click at [695, 207] on button "Next image" at bounding box center [699, 202] width 30 height 40
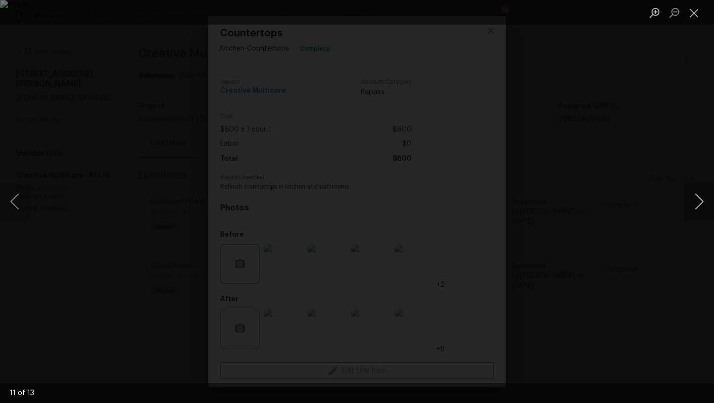
click at [695, 207] on button "Next image" at bounding box center [699, 202] width 30 height 40
click at [664, 172] on div "Lightbox" at bounding box center [357, 201] width 714 height 403
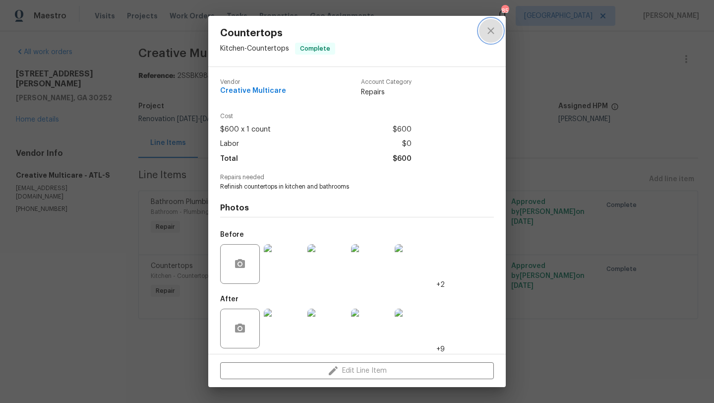
click at [495, 35] on icon "close" at bounding box center [491, 31] width 12 height 12
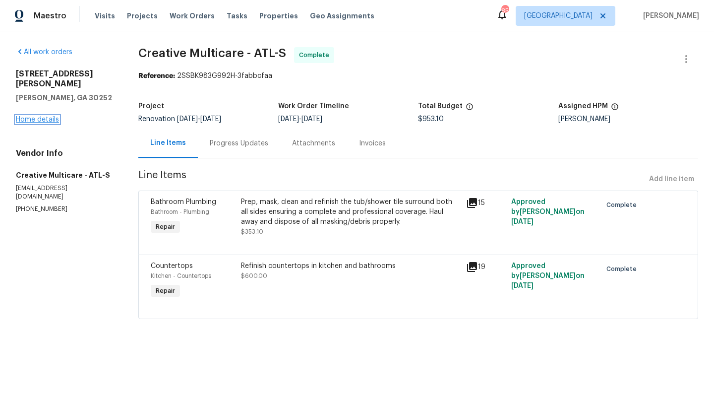
click at [57, 116] on link "Home details" at bounding box center [37, 119] width 43 height 7
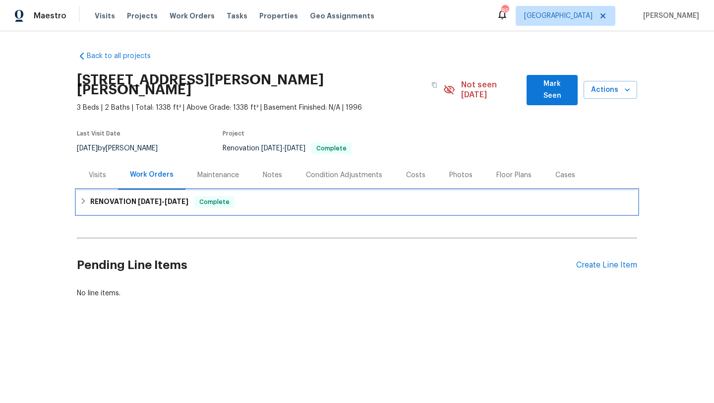
click at [140, 198] on span "[DATE]" at bounding box center [150, 201] width 24 height 7
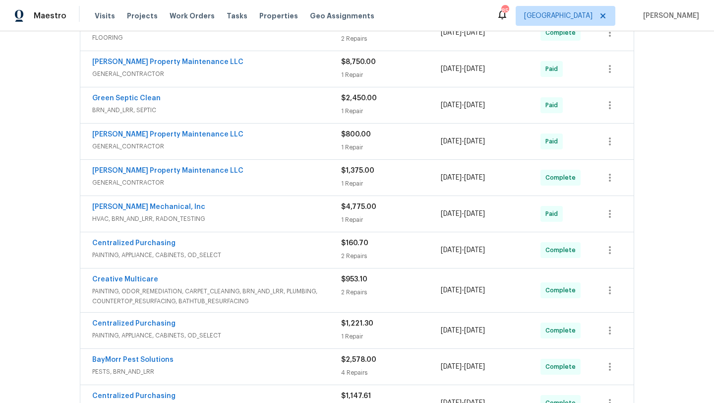
scroll to position [283, 0]
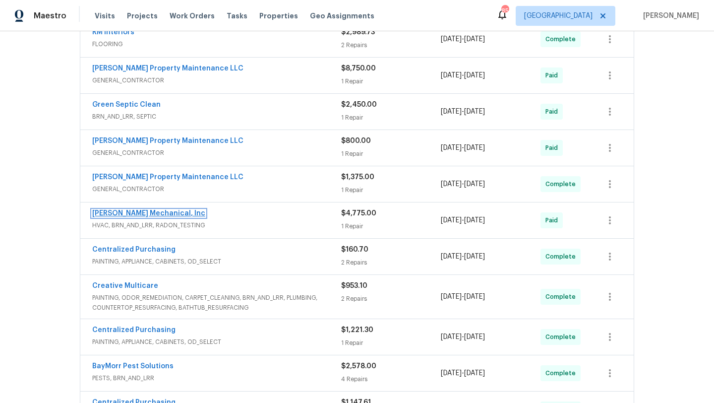
click at [173, 210] on link "[PERSON_NAME] Mechanical, Inc" at bounding box center [148, 213] width 113 height 7
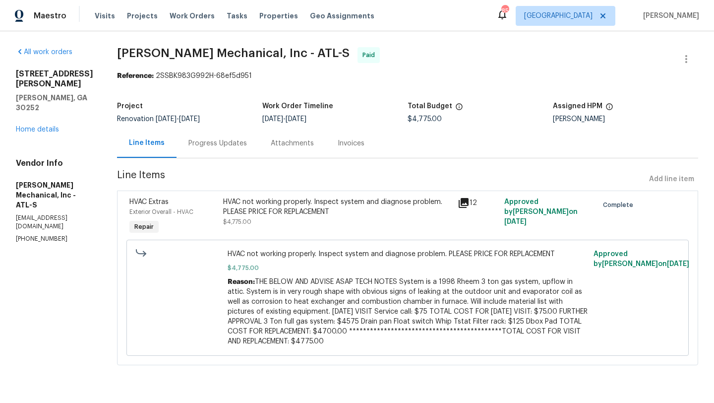
click at [227, 144] on div "Progress Updates" at bounding box center [217, 143] width 59 height 10
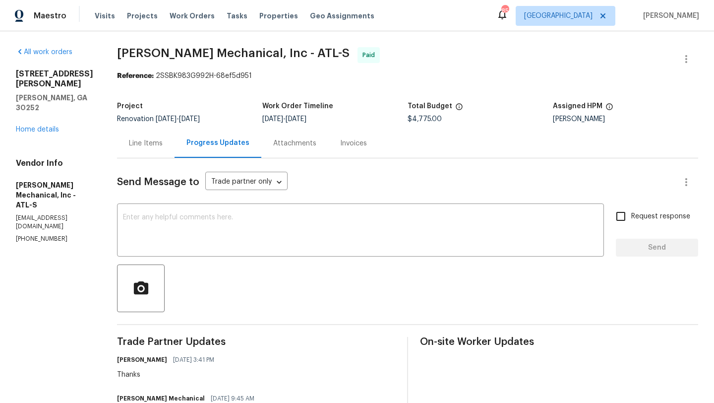
click at [157, 146] on div "Line Items" at bounding box center [146, 143] width 34 height 10
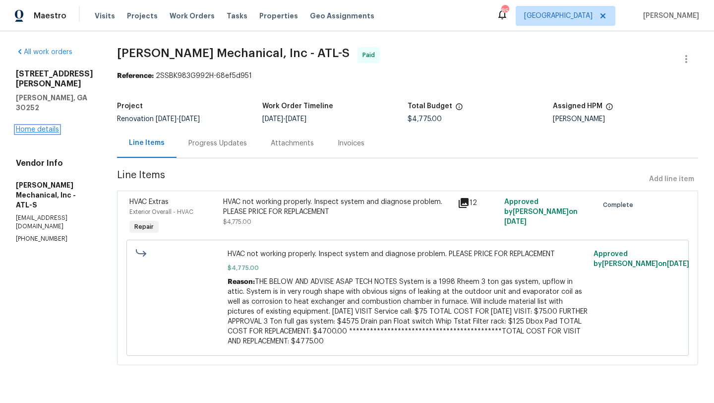
click at [53, 126] on link "Home details" at bounding box center [37, 129] width 43 height 7
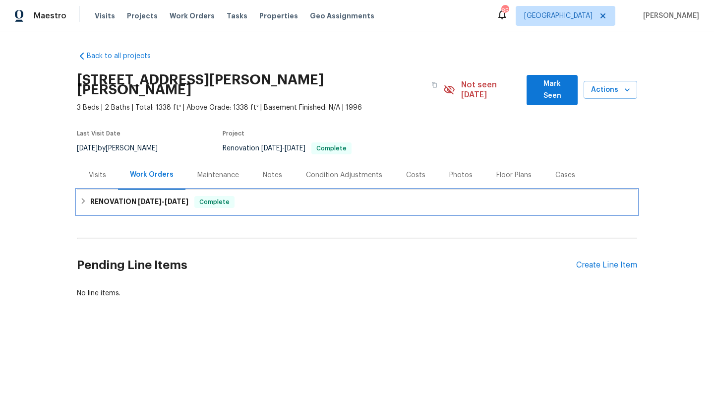
click at [134, 196] on h6 "RENOVATION [DATE] - [DATE]" at bounding box center [139, 202] width 98 height 12
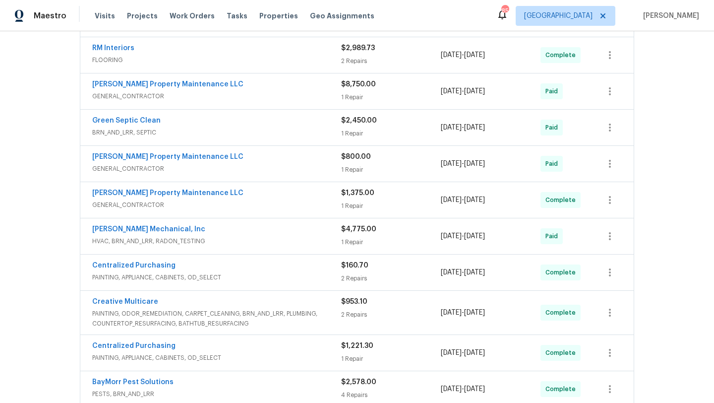
scroll to position [268, 0]
click at [209, 199] on span "GENERAL_CONTRACTOR" at bounding box center [216, 204] width 249 height 10
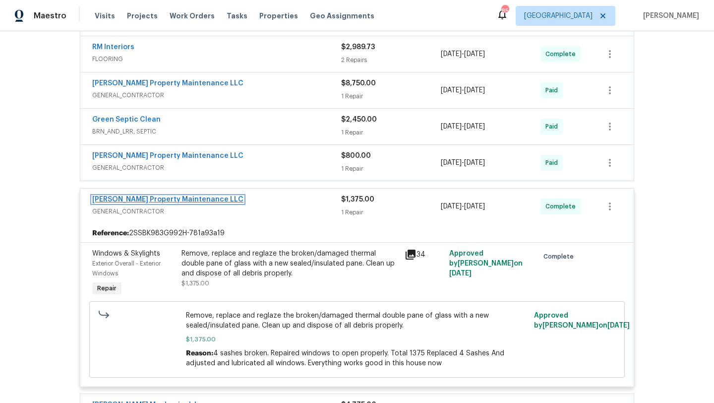
click at [190, 196] on link "[PERSON_NAME] Property Maintenance LLC" at bounding box center [167, 199] width 151 height 7
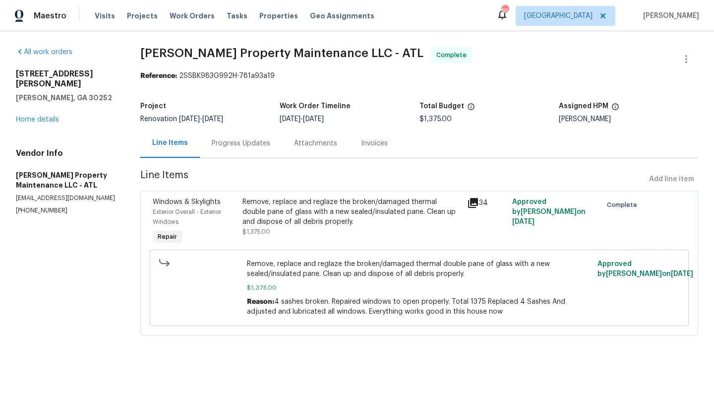
click at [226, 148] on div "Progress Updates" at bounding box center [241, 142] width 82 height 29
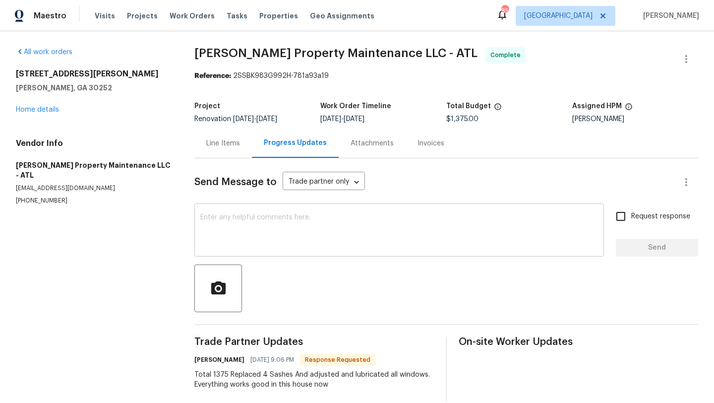
scroll to position [14, 0]
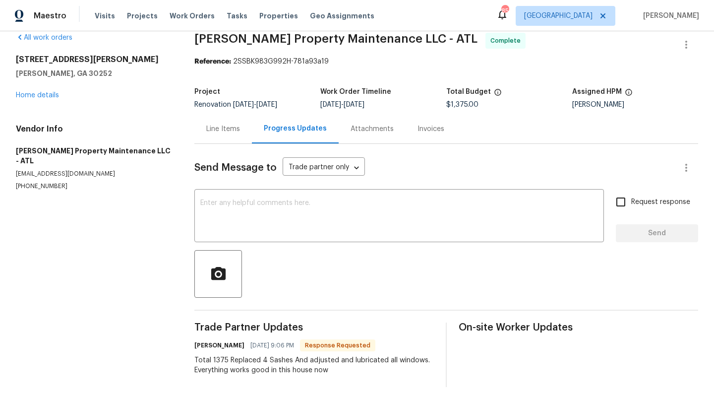
click at [233, 128] on div "Line Items" at bounding box center [223, 129] width 34 height 10
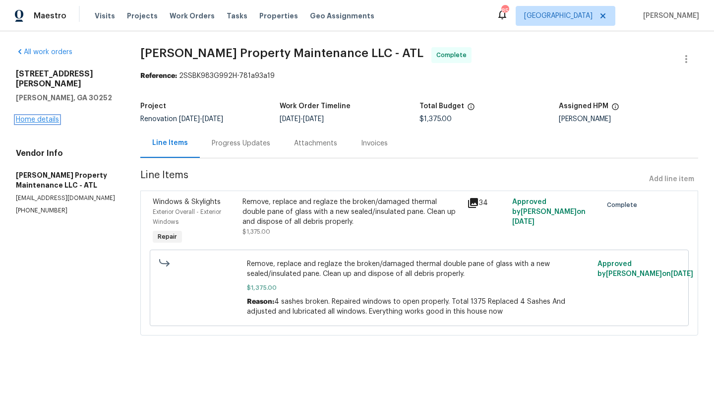
click at [38, 116] on link "Home details" at bounding box center [37, 119] width 43 height 7
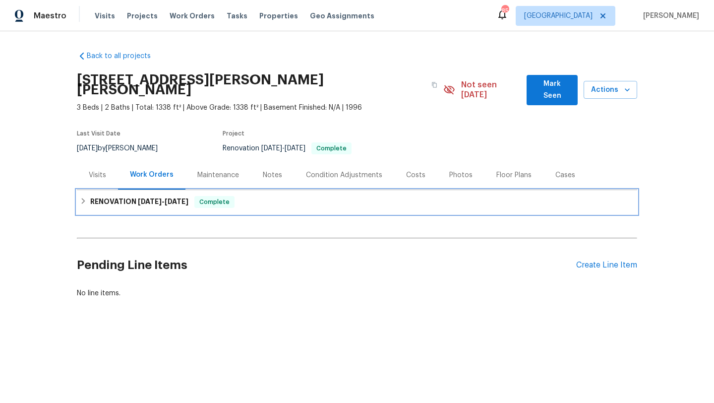
click at [161, 201] on div "RENOVATION [DATE] - [DATE] Complete" at bounding box center [357, 202] width 560 height 24
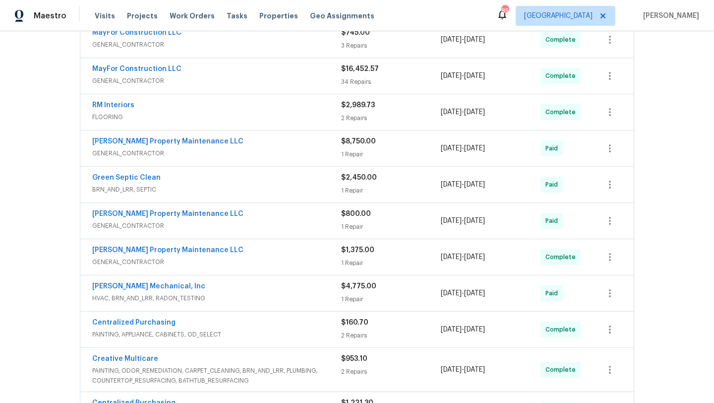
scroll to position [213, 0]
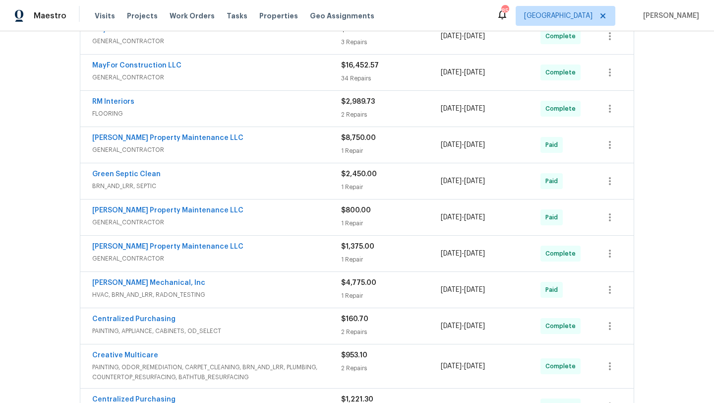
click at [224, 205] on div "[PERSON_NAME] Property Maintenance LLC" at bounding box center [216, 211] width 249 height 12
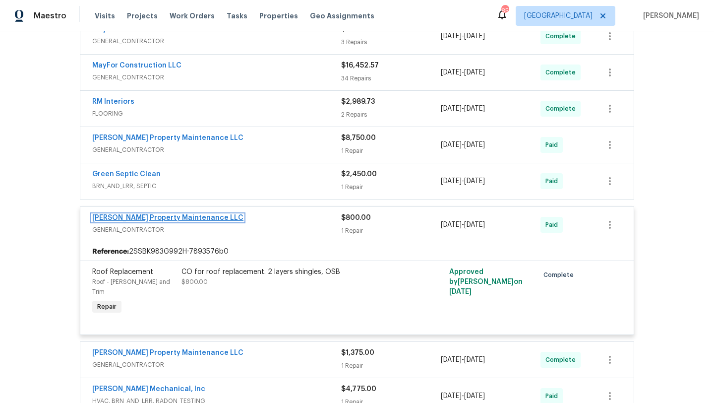
click at [192, 214] on link "[PERSON_NAME] Property Maintenance LLC" at bounding box center [167, 217] width 151 height 7
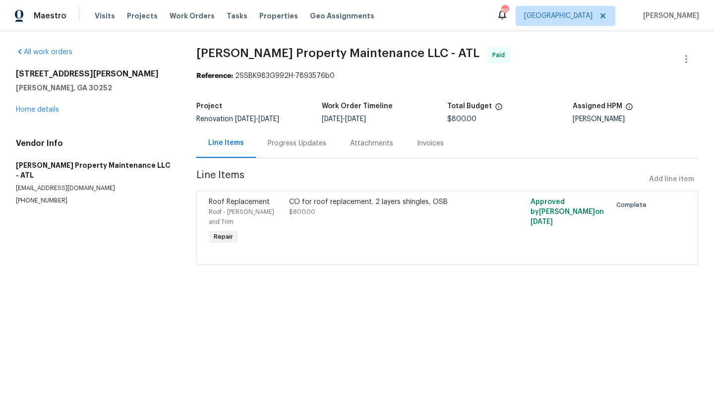
click at [295, 143] on div "Progress Updates" at bounding box center [297, 143] width 59 height 10
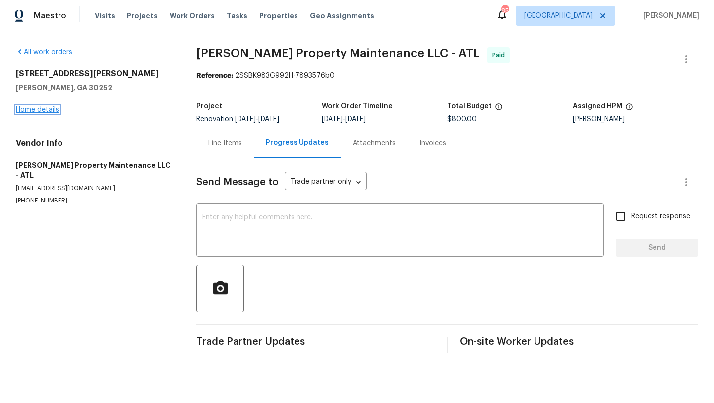
click at [50, 109] on link "Home details" at bounding box center [37, 109] width 43 height 7
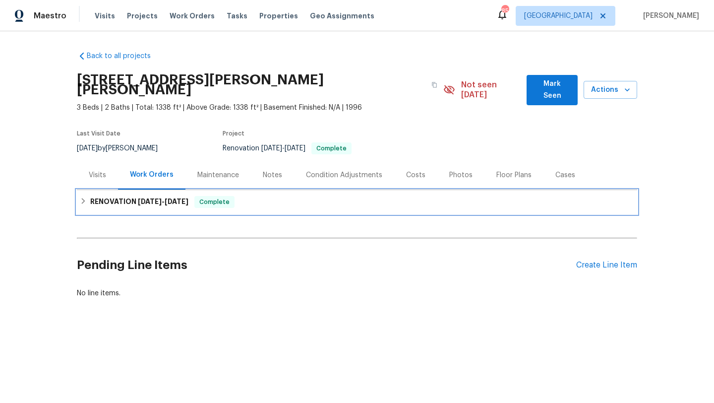
click at [141, 196] on h6 "RENOVATION [DATE] - [DATE]" at bounding box center [139, 202] width 98 height 12
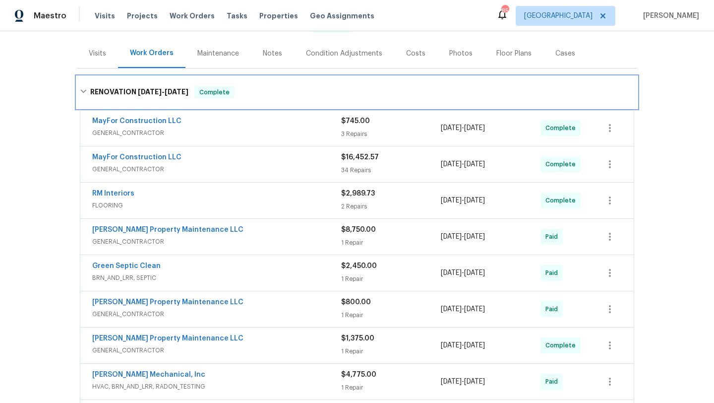
scroll to position [126, 0]
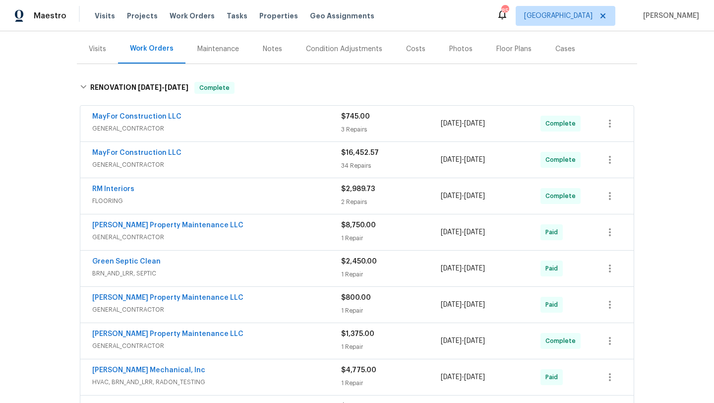
click at [190, 256] on div "Green Septic Clean" at bounding box center [216, 262] width 249 height 12
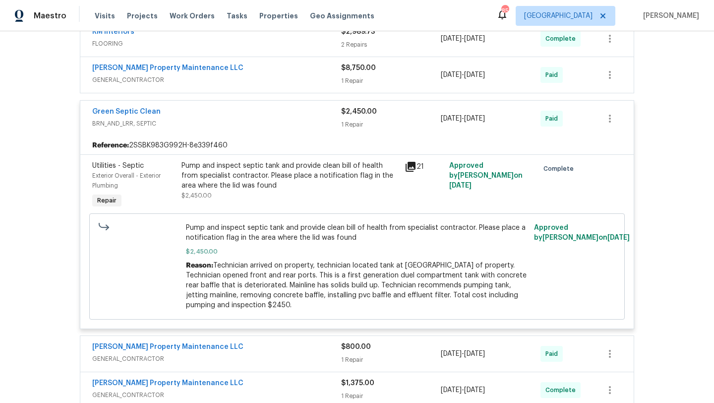
scroll to position [284, 0]
click at [122, 162] on span "Utilities - Septic" at bounding box center [118, 165] width 52 height 7
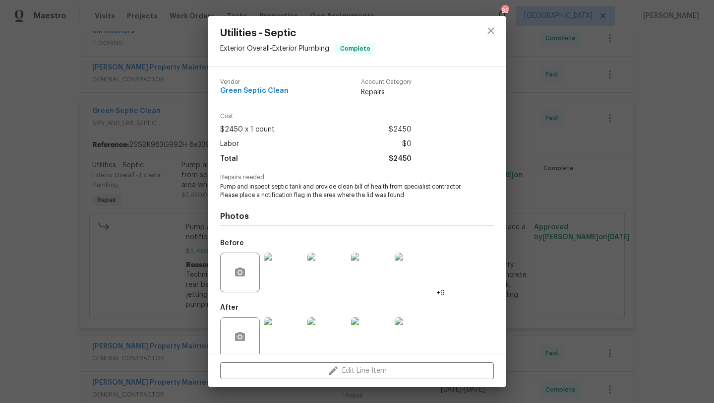
click at [285, 266] on img at bounding box center [284, 272] width 40 height 40
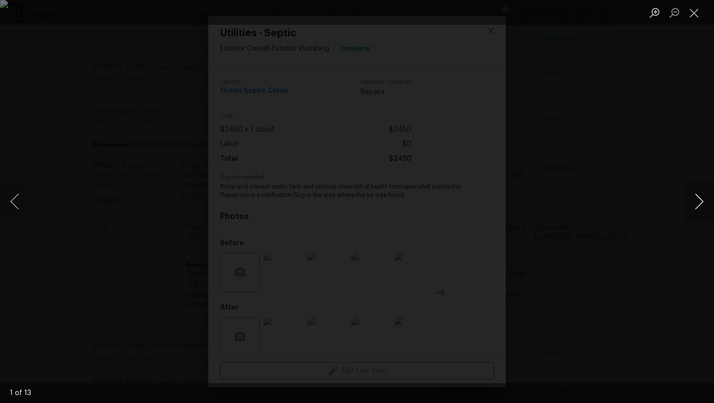
click at [701, 207] on button "Next image" at bounding box center [699, 202] width 30 height 40
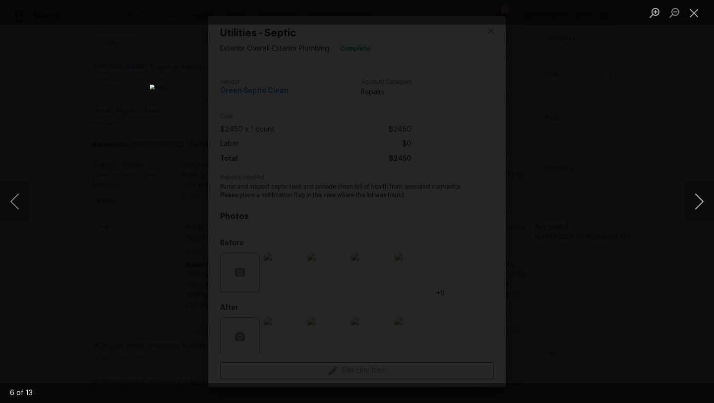
click at [701, 207] on button "Next image" at bounding box center [699, 202] width 30 height 40
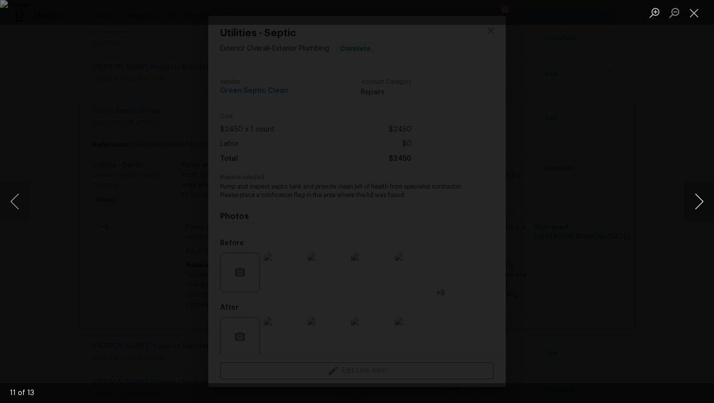
click at [701, 207] on button "Next image" at bounding box center [699, 202] width 30 height 40
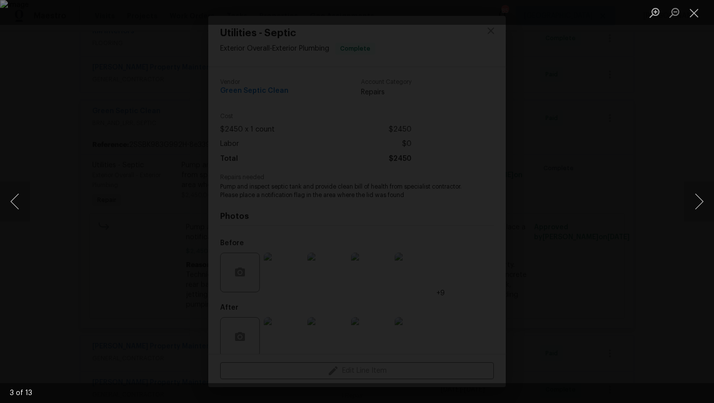
click at [702, 127] on div "Lightbox" at bounding box center [357, 201] width 714 height 403
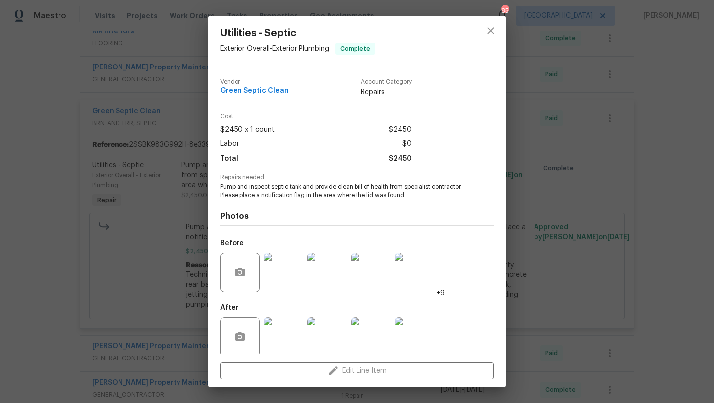
click at [286, 326] on img at bounding box center [284, 337] width 40 height 40
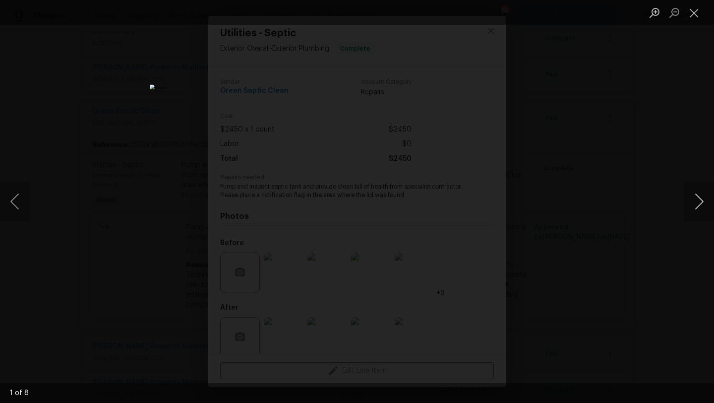
click at [703, 192] on button "Next image" at bounding box center [699, 202] width 30 height 40
click at [703, 193] on button "Next image" at bounding box center [699, 202] width 30 height 40
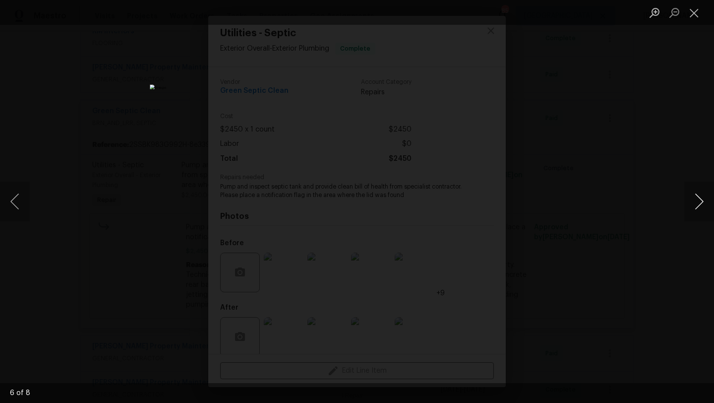
click at [703, 193] on button "Next image" at bounding box center [699, 202] width 30 height 40
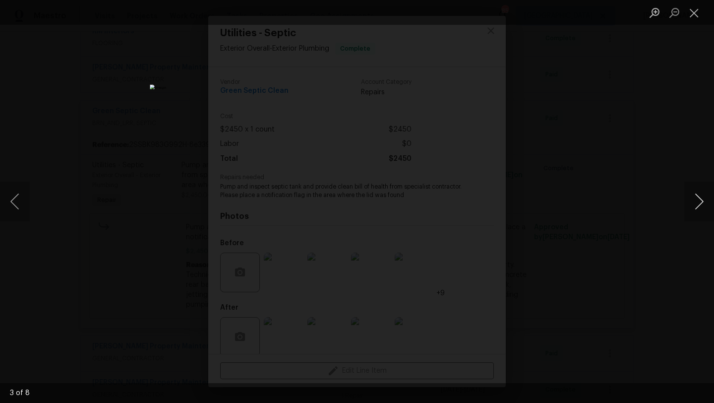
click at [703, 193] on button "Next image" at bounding box center [699, 202] width 30 height 40
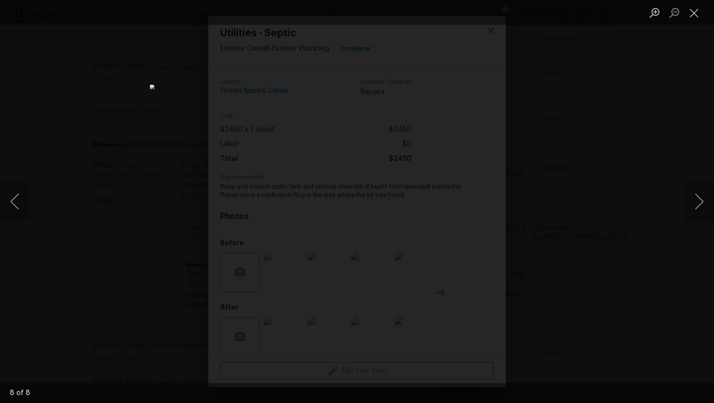
click at [673, 131] on div "Lightbox" at bounding box center [357, 201] width 714 height 403
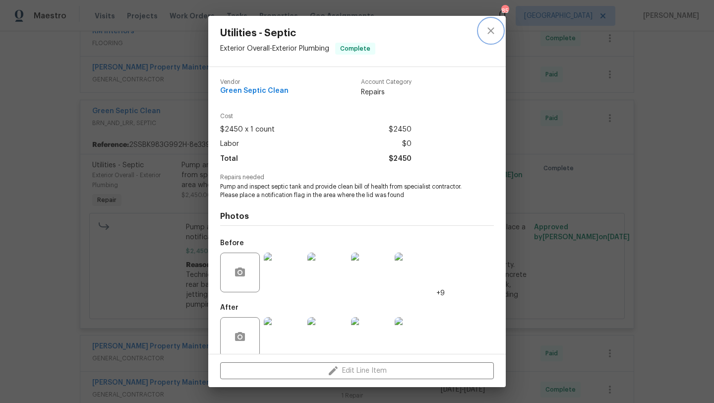
click at [494, 32] on icon "close" at bounding box center [491, 31] width 12 height 12
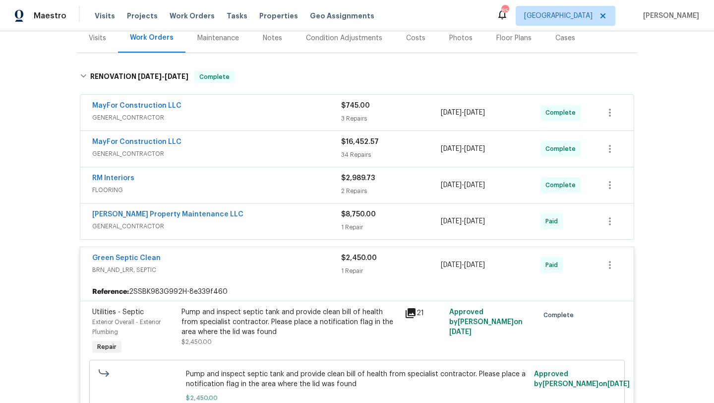
scroll to position [134, 0]
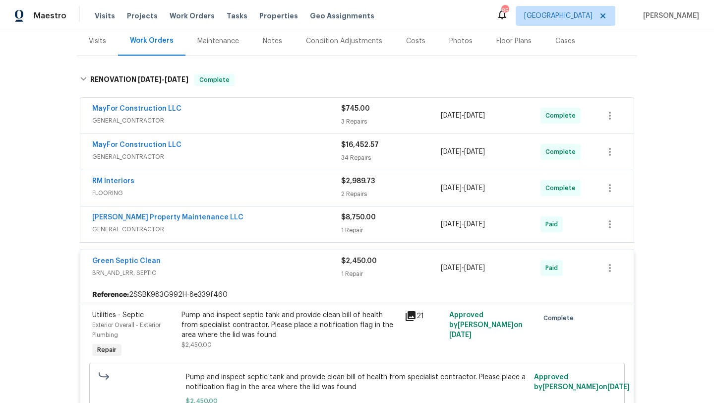
click at [277, 212] on div "[PERSON_NAME] Property Maintenance LLC" at bounding box center [216, 218] width 249 height 12
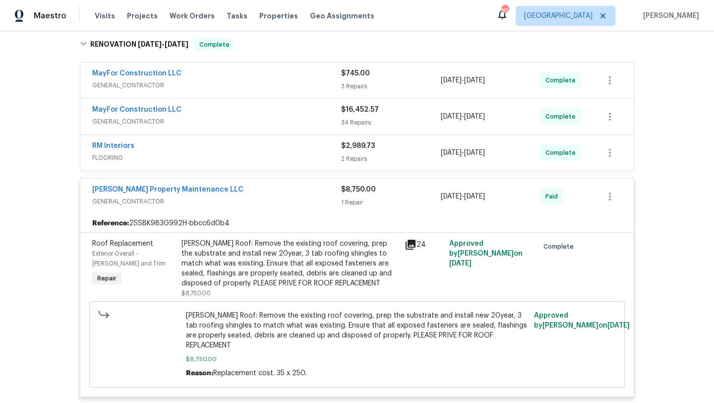
scroll to position [158, 0]
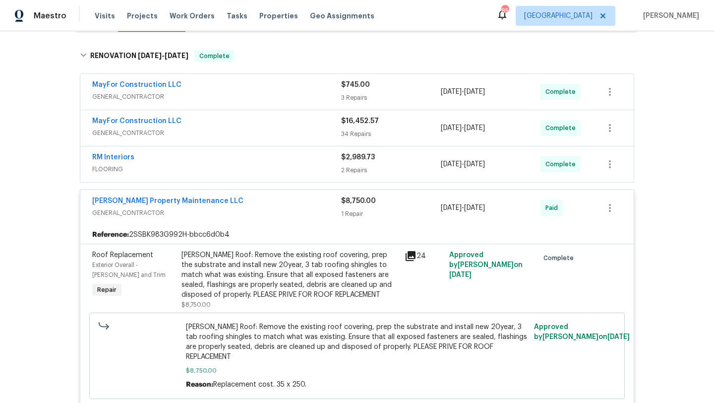
click at [281, 152] on div "RM Interiors" at bounding box center [216, 158] width 249 height 12
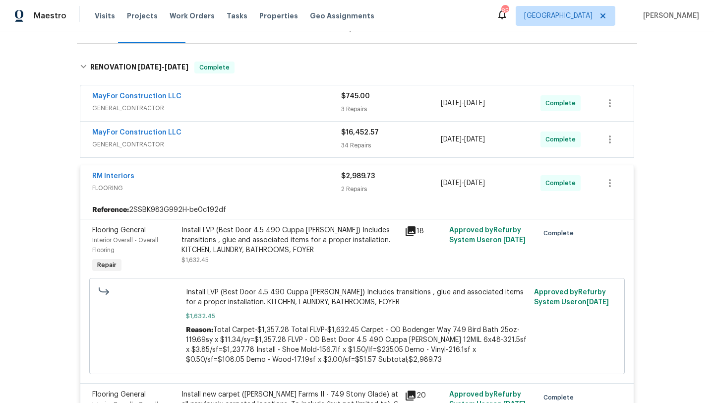
scroll to position [135, 0]
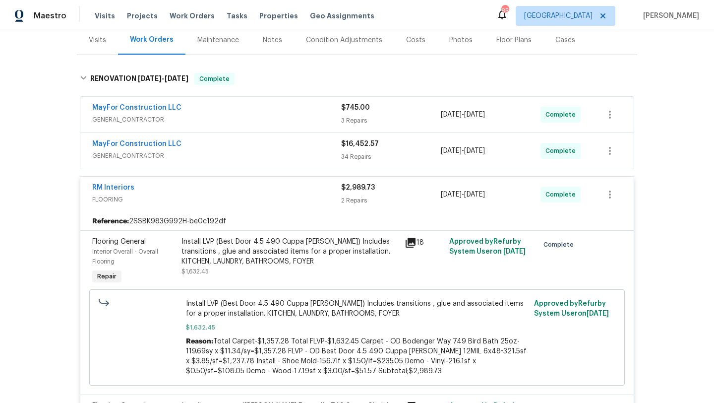
click at [285, 139] on div "MayFor Construction LLC" at bounding box center [216, 145] width 249 height 12
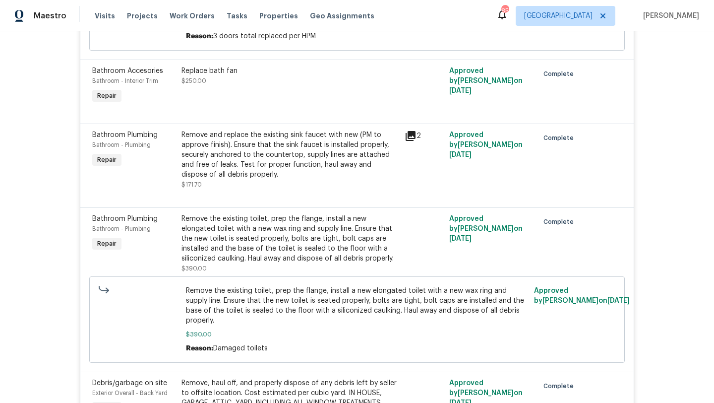
scroll to position [396, 0]
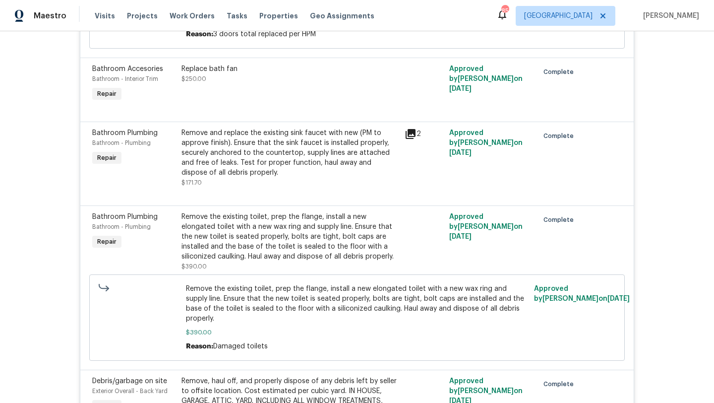
click at [410, 128] on icon at bounding box center [411, 134] width 12 height 12
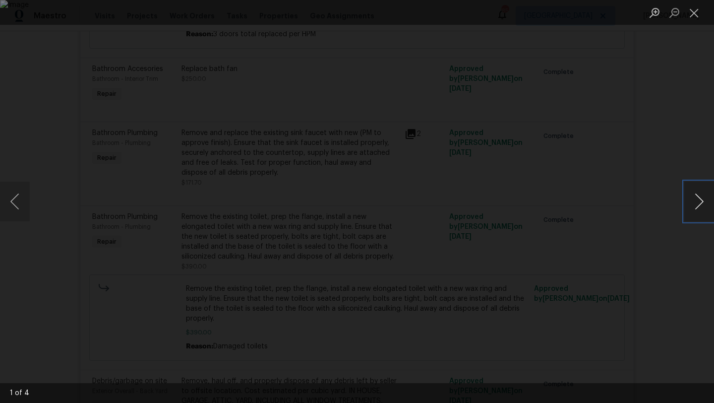
click at [691, 202] on button "Next image" at bounding box center [699, 202] width 30 height 40
click at [625, 153] on div "Lightbox" at bounding box center [357, 201] width 714 height 403
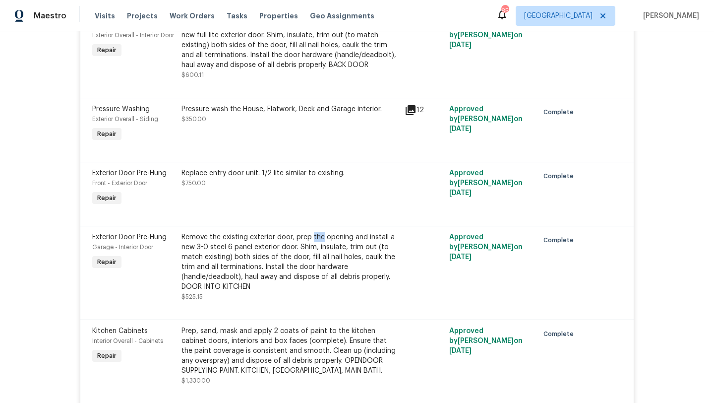
scroll to position [1162, 0]
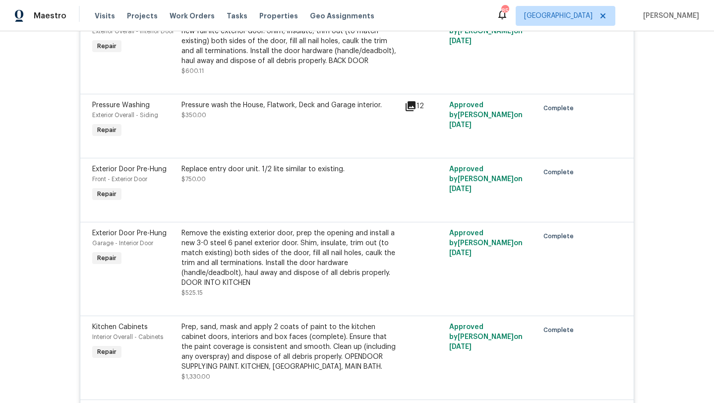
click at [143, 166] on span "Exterior Door Pre-Hung" at bounding box center [129, 169] width 74 height 7
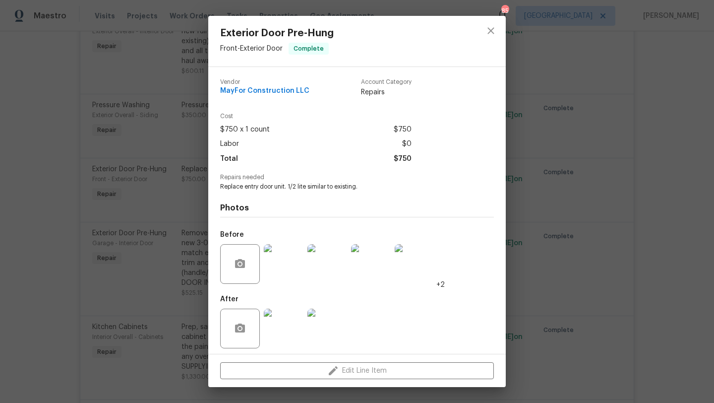
click at [294, 268] on img at bounding box center [284, 264] width 40 height 40
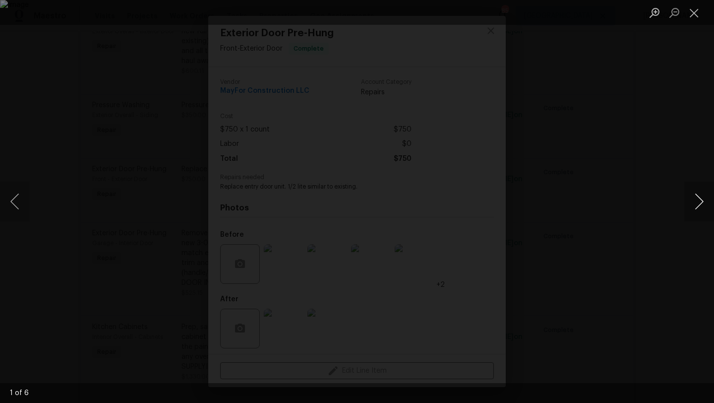
click at [704, 208] on button "Next image" at bounding box center [699, 202] width 30 height 40
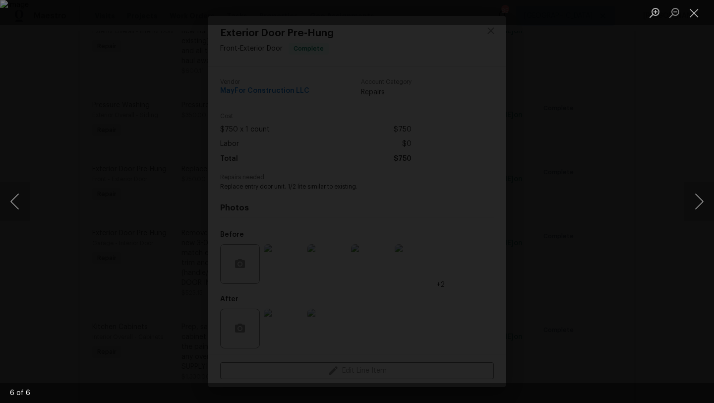
click at [639, 221] on div "Lightbox" at bounding box center [357, 201] width 714 height 403
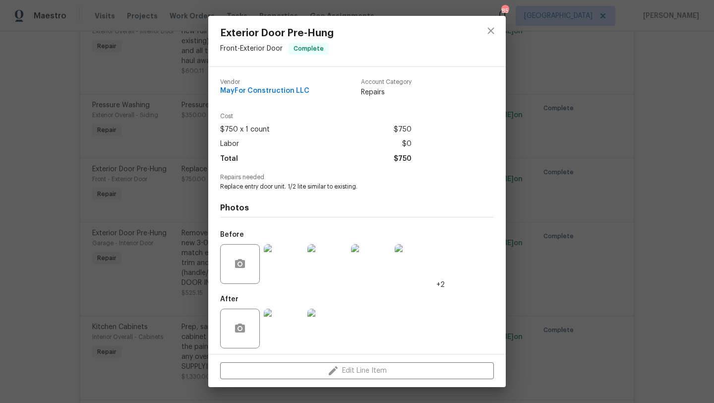
click at [269, 325] on img at bounding box center [284, 328] width 40 height 40
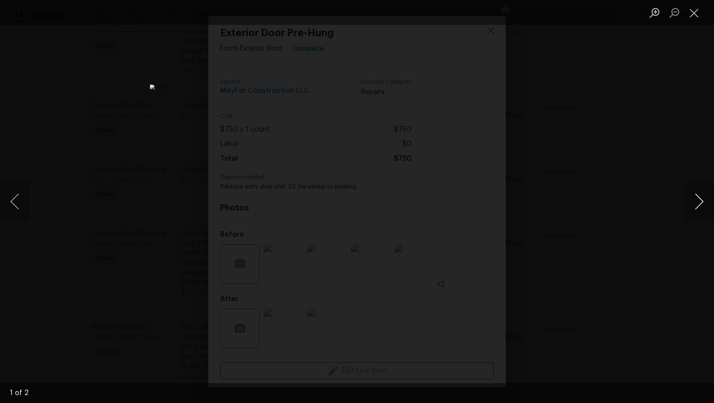
click at [700, 206] on button "Next image" at bounding box center [699, 202] width 30 height 40
click at [568, 200] on div "Lightbox" at bounding box center [357, 201] width 714 height 403
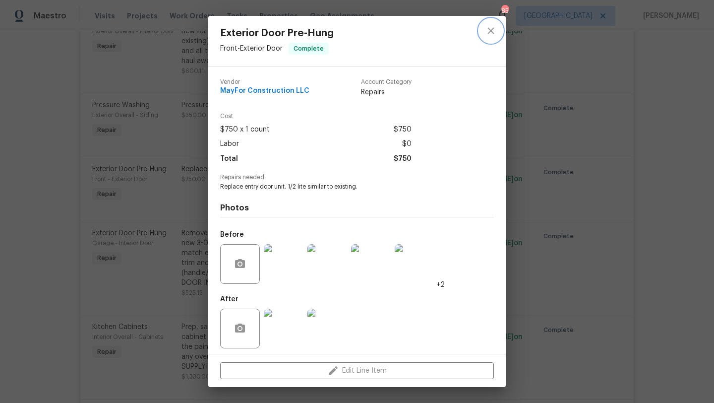
click at [487, 33] on icon "close" at bounding box center [491, 31] width 12 height 12
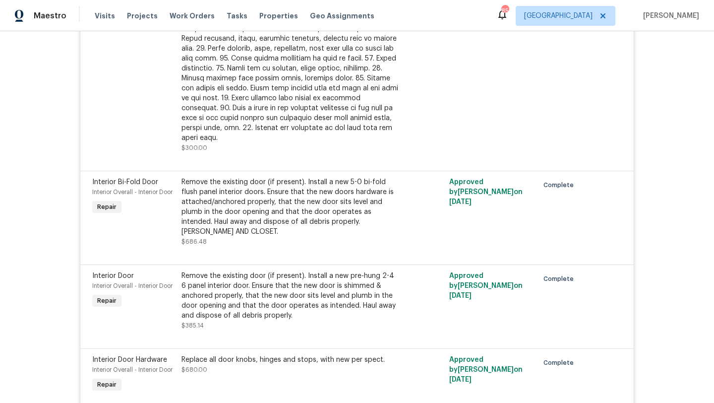
scroll to position [1647, 0]
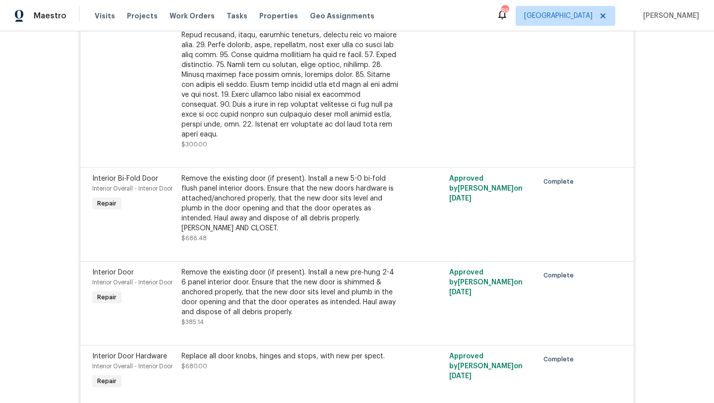
click at [154, 175] on span "Interior Bi-Fold Door" at bounding box center [125, 178] width 66 height 7
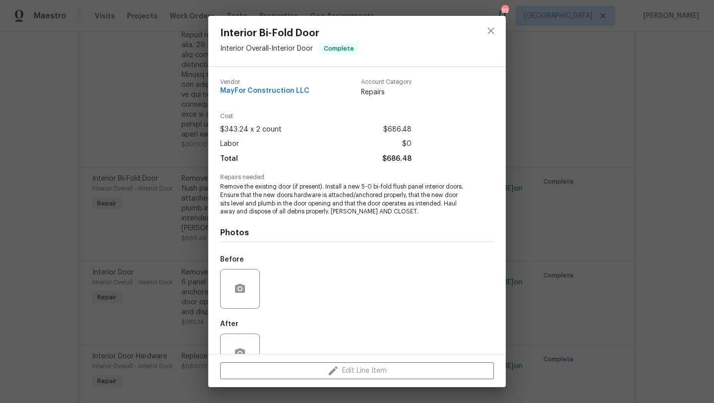
scroll to position [30, 0]
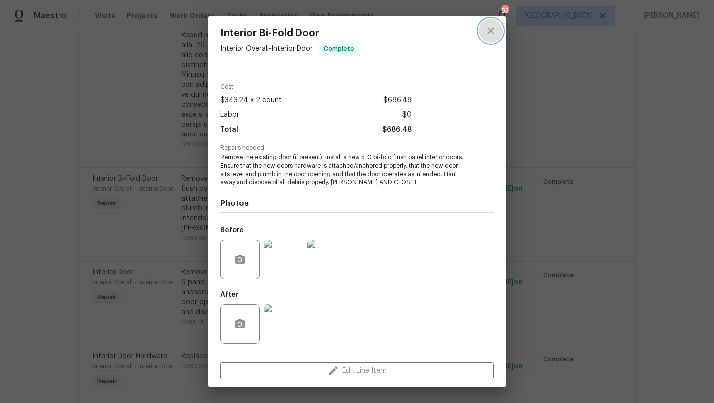
click at [492, 33] on icon "close" at bounding box center [491, 31] width 12 height 12
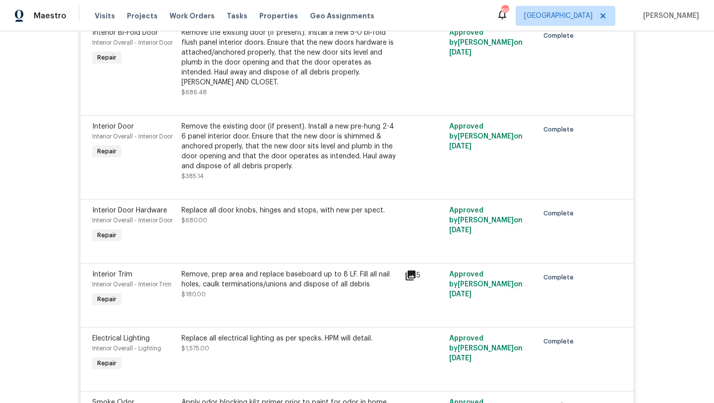
scroll to position [1795, 0]
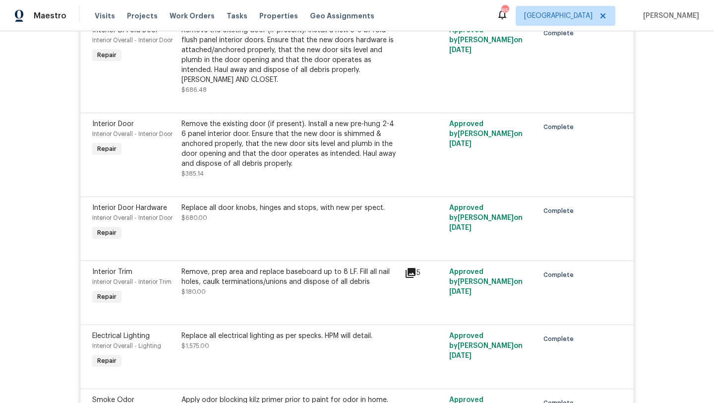
click at [130, 204] on span "Interior Door Hardware" at bounding box center [129, 207] width 75 height 7
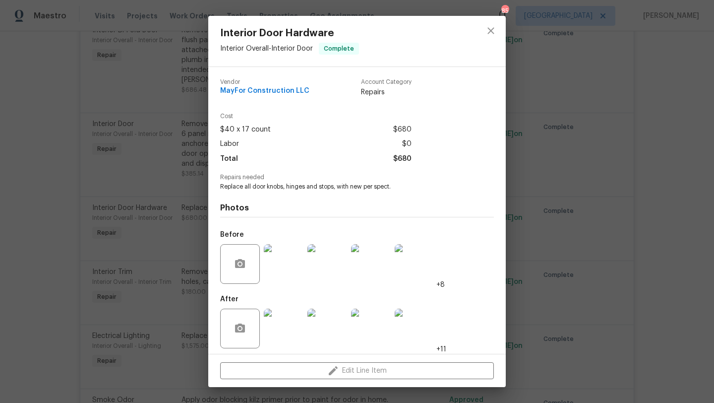
click at [291, 264] on img at bounding box center [284, 264] width 40 height 40
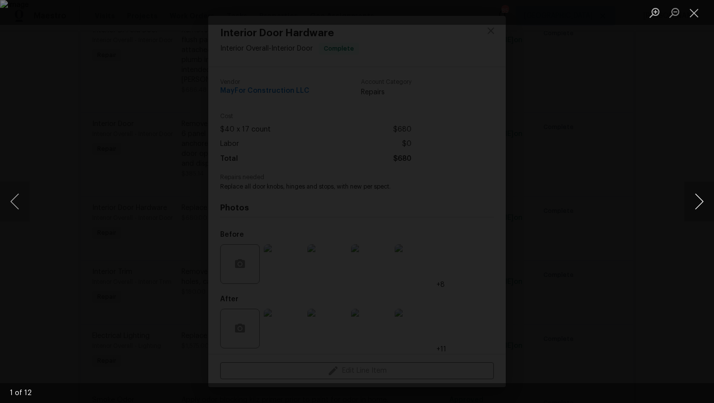
click at [701, 201] on button "Next image" at bounding box center [699, 202] width 30 height 40
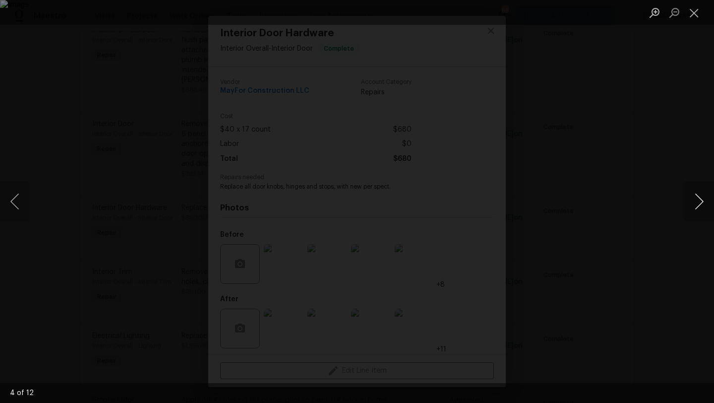
click at [701, 201] on button "Next image" at bounding box center [699, 202] width 30 height 40
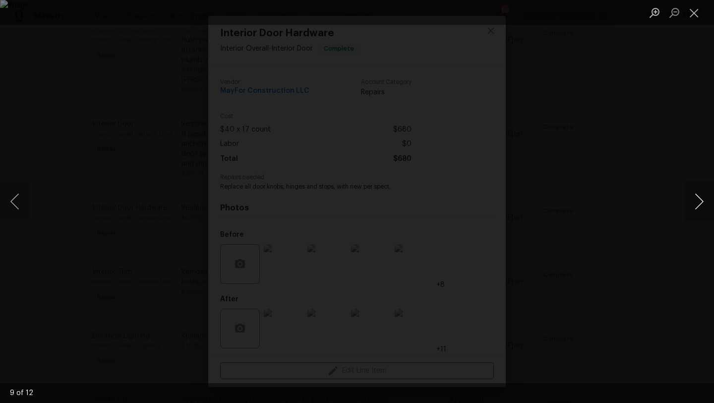
click at [701, 201] on button "Next image" at bounding box center [699, 202] width 30 height 40
click at [662, 154] on div "Lightbox" at bounding box center [357, 201] width 714 height 403
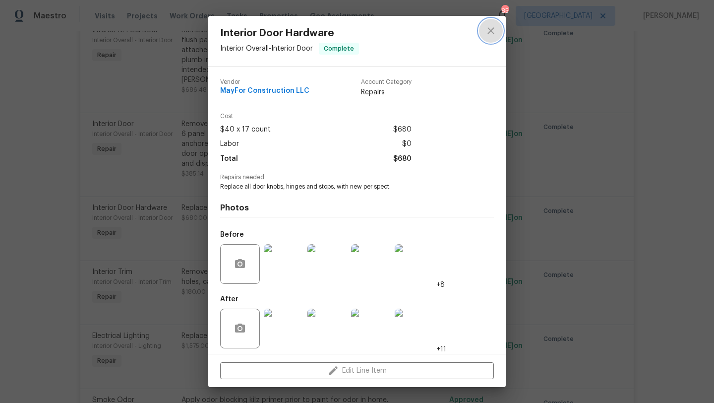
click at [495, 26] on icon "close" at bounding box center [491, 31] width 12 height 12
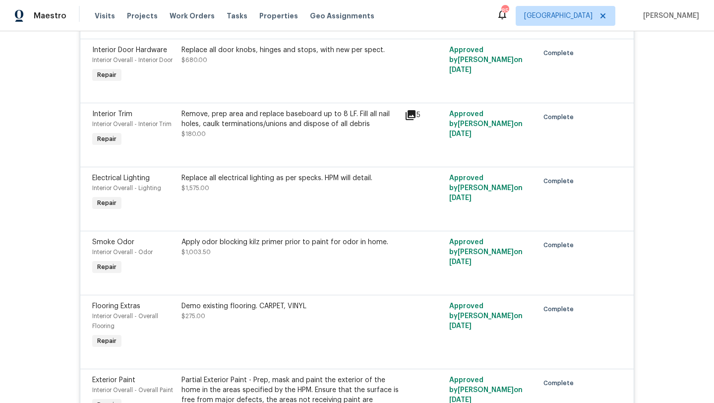
scroll to position [1957, 0]
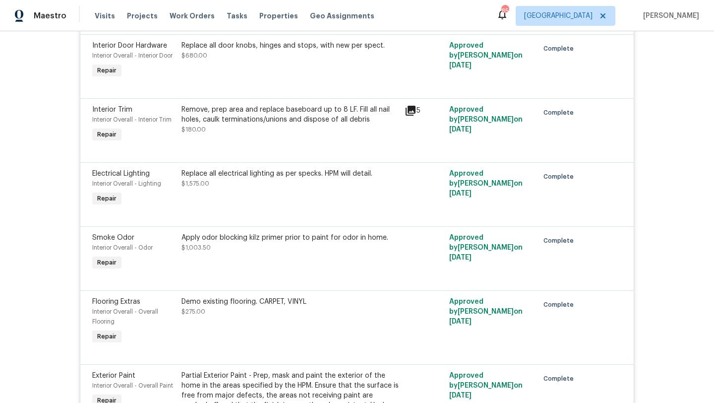
click at [137, 170] on span "Electrical Lighting" at bounding box center [121, 173] width 58 height 7
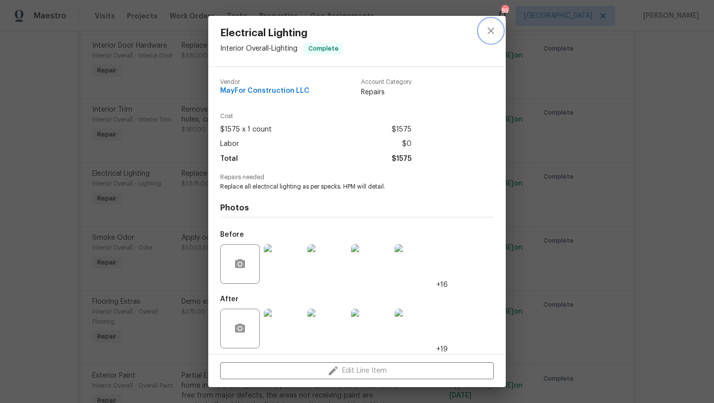
click at [489, 32] on icon "close" at bounding box center [491, 31] width 12 height 12
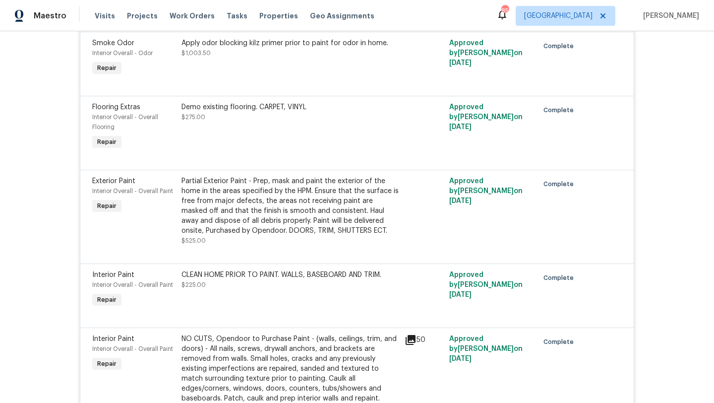
scroll to position [2153, 0]
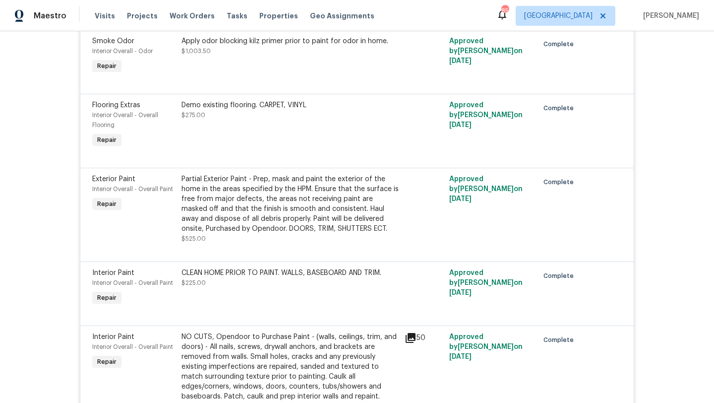
click at [151, 268] on div "Interior Paint" at bounding box center [133, 273] width 83 height 10
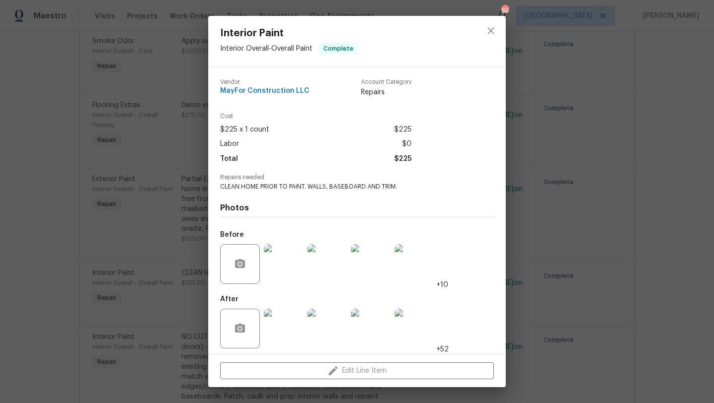
click at [283, 315] on img at bounding box center [284, 328] width 40 height 40
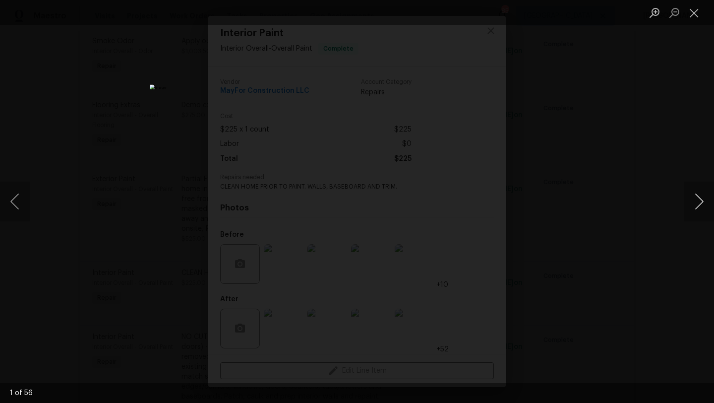
click at [701, 200] on button "Next image" at bounding box center [699, 202] width 30 height 40
click at [695, 13] on button "Close lightbox" at bounding box center [694, 12] width 20 height 17
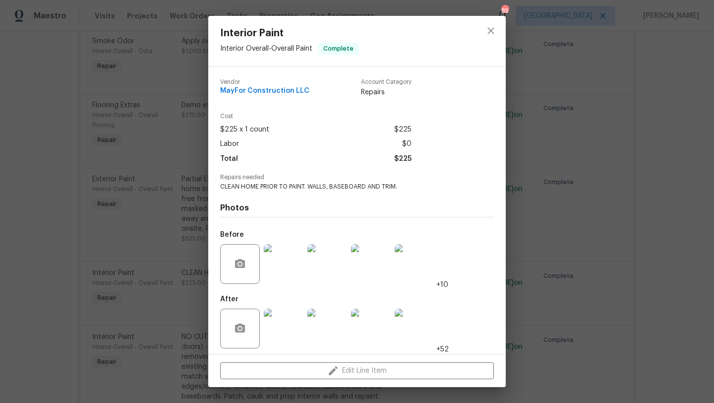
click at [286, 261] on img at bounding box center [284, 264] width 40 height 40
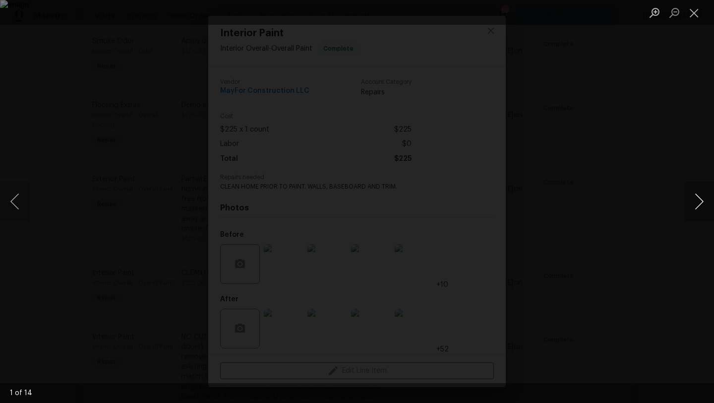
click at [700, 204] on button "Next image" at bounding box center [699, 202] width 30 height 40
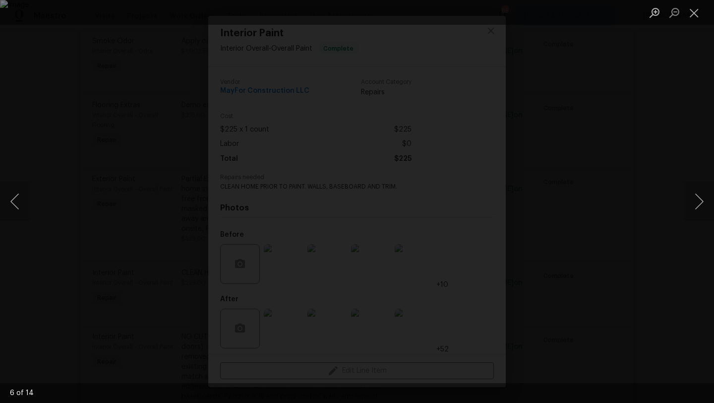
click at [680, 113] on div "Lightbox" at bounding box center [357, 201] width 714 height 403
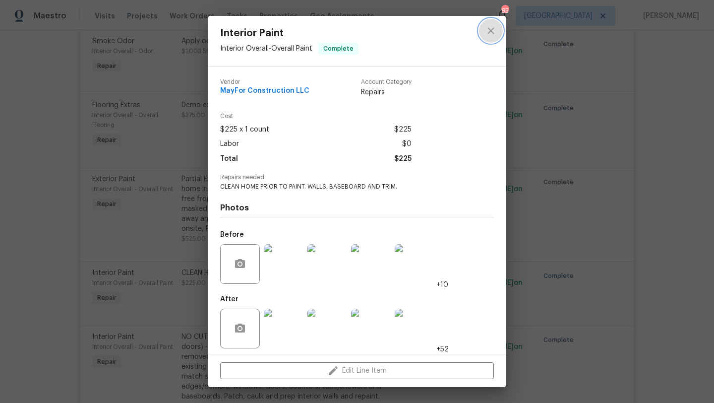
click at [492, 36] on icon "close" at bounding box center [491, 31] width 12 height 12
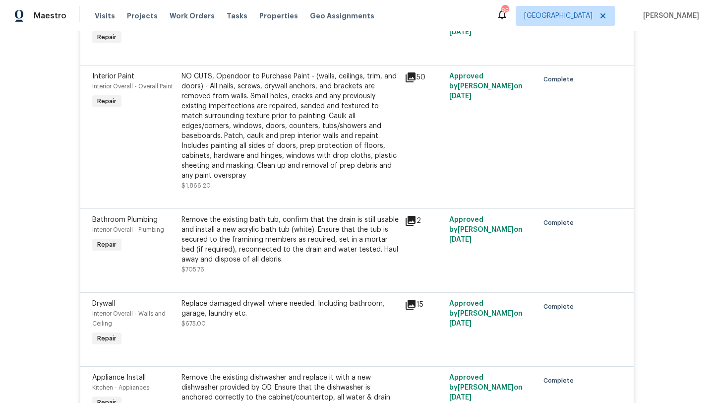
scroll to position [2420, 0]
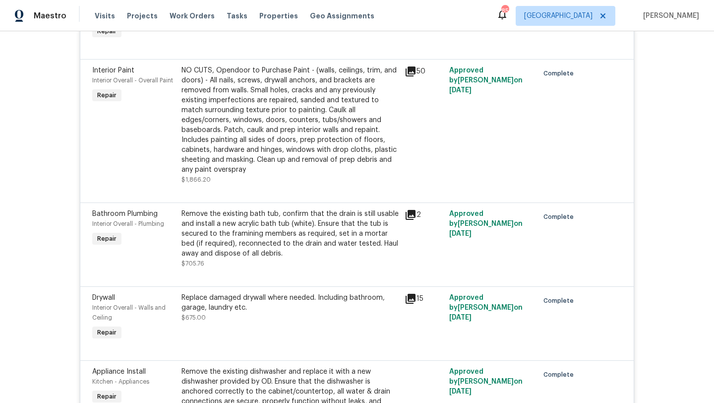
click at [141, 210] on span "Bathroom Plumbing" at bounding box center [124, 213] width 65 height 7
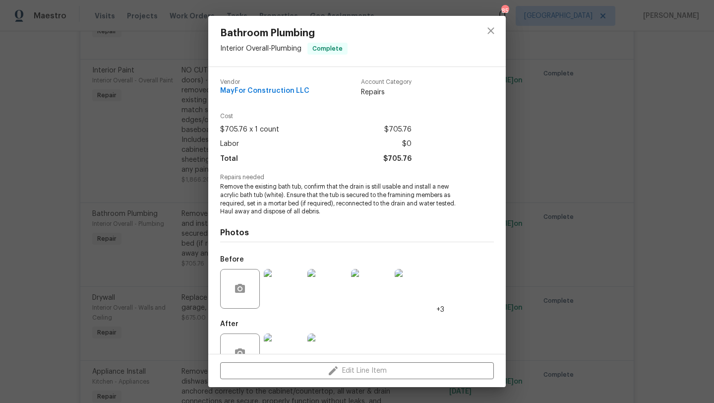
scroll to position [30, 0]
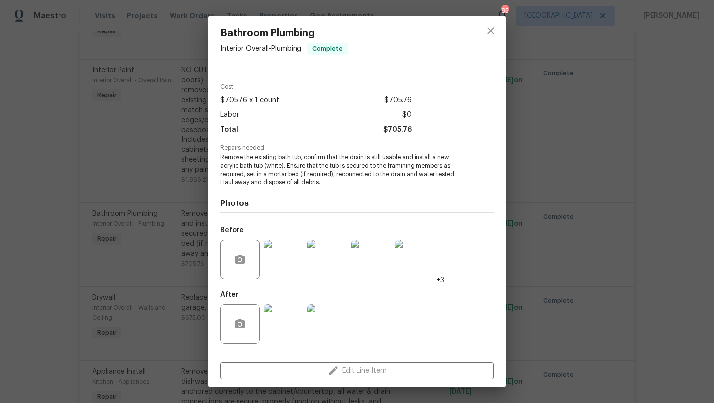
click at [293, 263] on img at bounding box center [284, 260] width 40 height 40
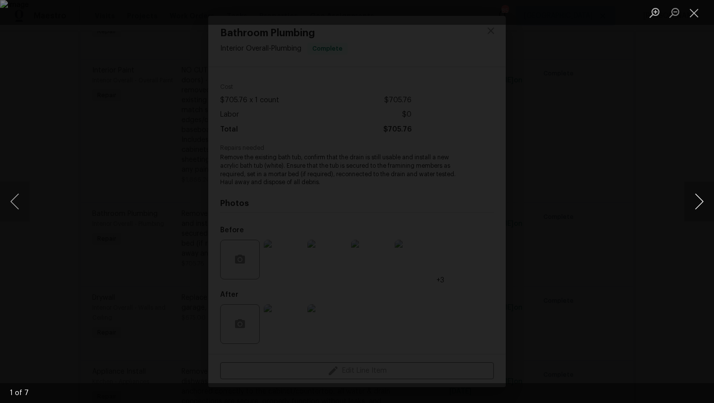
click at [701, 204] on button "Next image" at bounding box center [699, 202] width 30 height 40
click at [706, 10] on ul "Lightbox" at bounding box center [679, 12] width 69 height 25
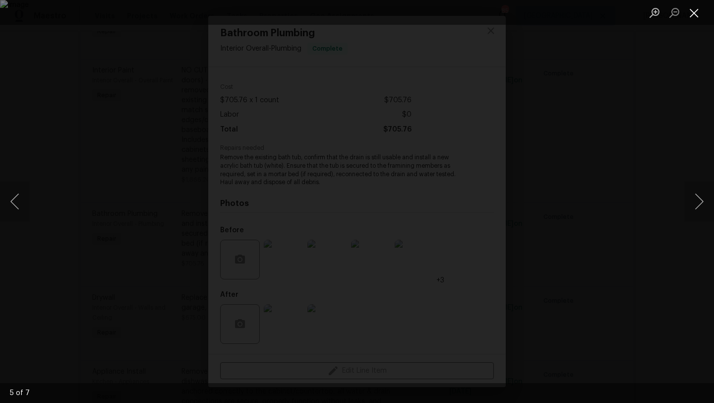
click at [696, 13] on button "Close lightbox" at bounding box center [694, 12] width 20 height 17
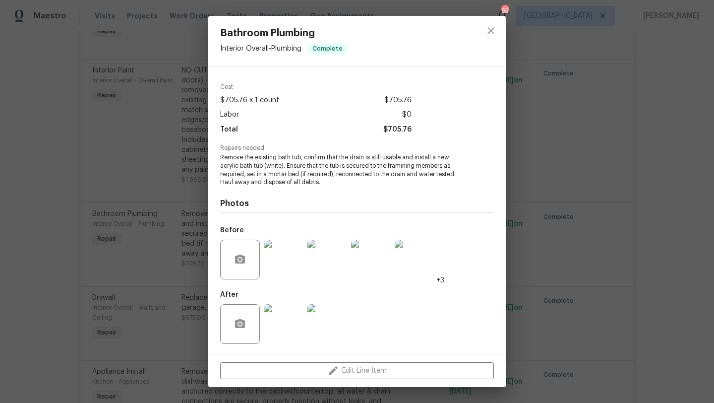
click at [285, 329] on img at bounding box center [284, 324] width 40 height 40
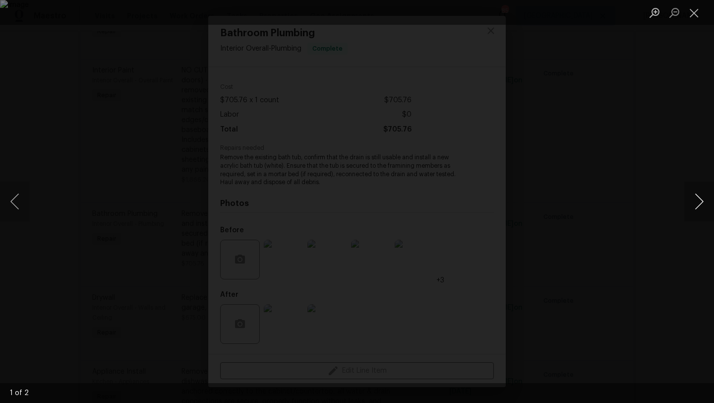
click at [701, 204] on button "Next image" at bounding box center [699, 202] width 30 height 40
click at [695, 14] on button "Close lightbox" at bounding box center [694, 12] width 20 height 17
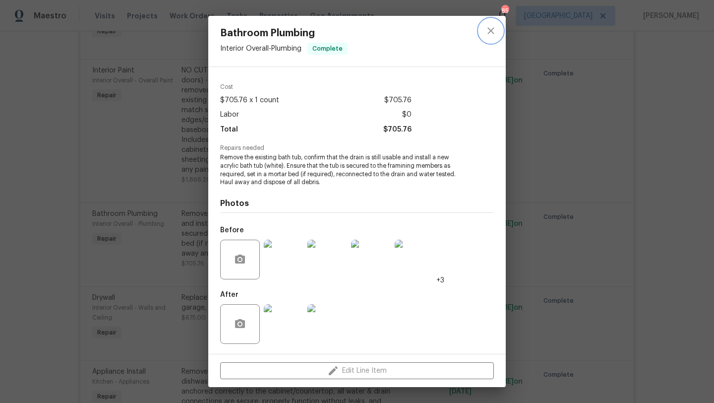
click at [489, 35] on icon "close" at bounding box center [491, 31] width 12 height 12
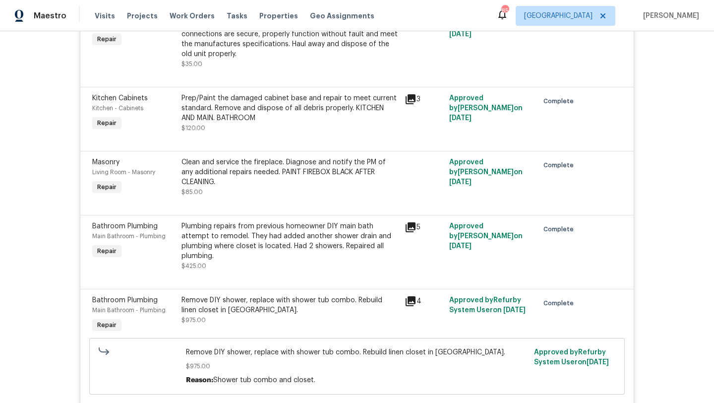
scroll to position [2954, 0]
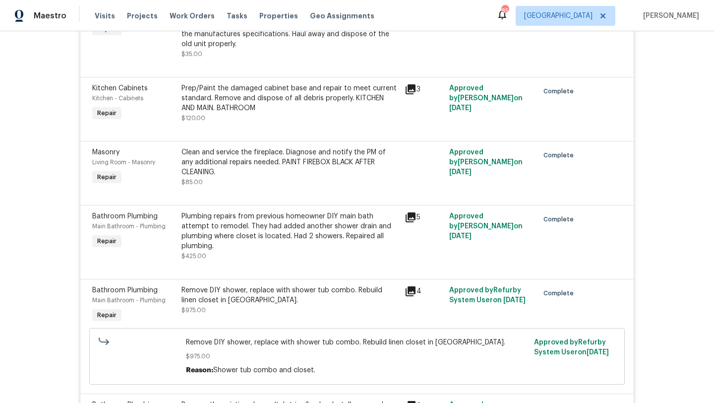
click at [121, 147] on div "Masonry" at bounding box center [133, 152] width 83 height 10
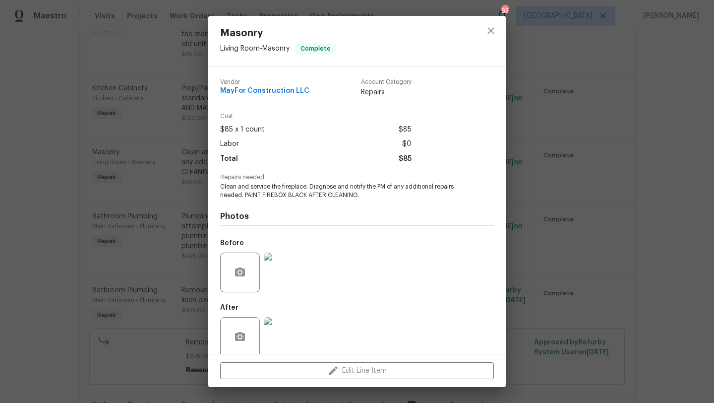
click at [291, 265] on img at bounding box center [284, 272] width 40 height 40
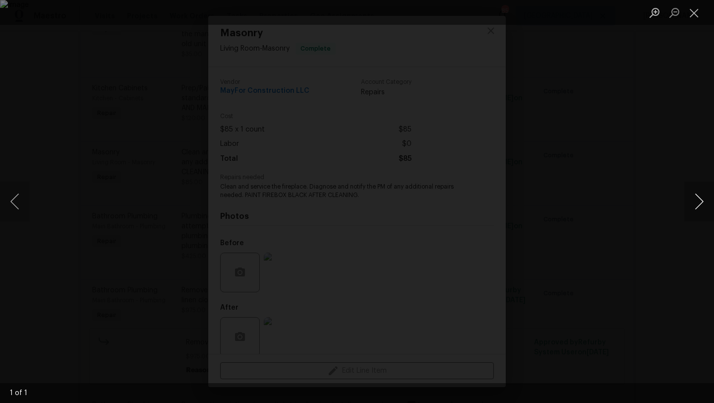
click at [702, 194] on button "Next image" at bounding box center [699, 202] width 30 height 40
click at [670, 188] on div "Lightbox" at bounding box center [357, 201] width 714 height 403
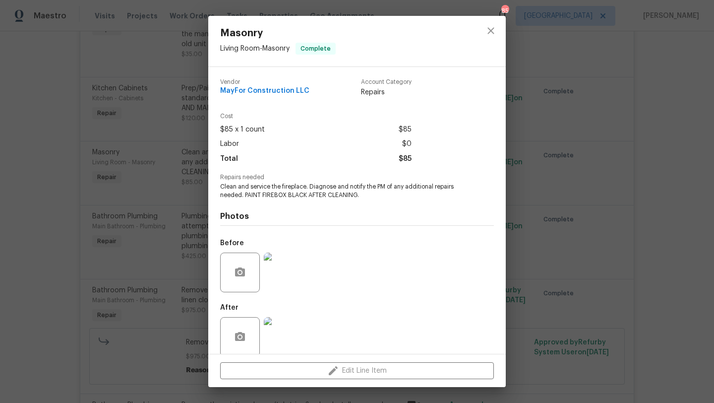
click at [290, 326] on img at bounding box center [284, 337] width 40 height 40
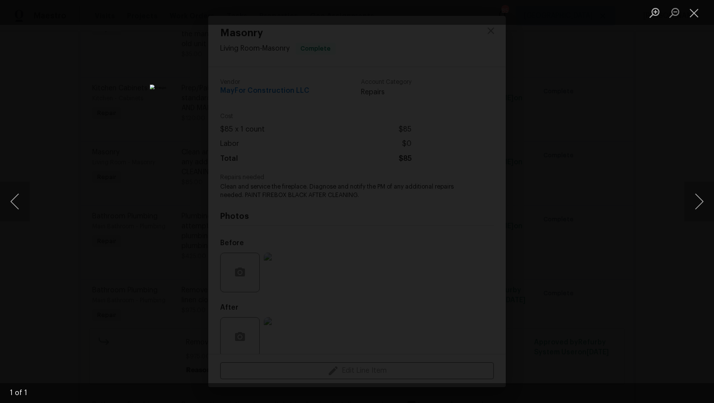
click at [584, 156] on div "Lightbox" at bounding box center [357, 201] width 714 height 403
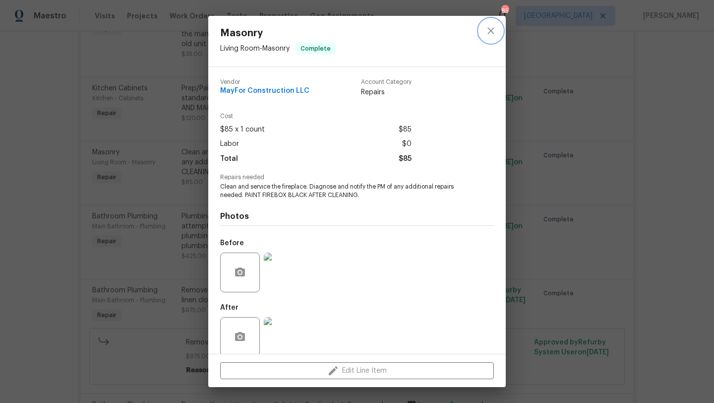
click at [489, 33] on icon "close" at bounding box center [491, 30] width 6 height 6
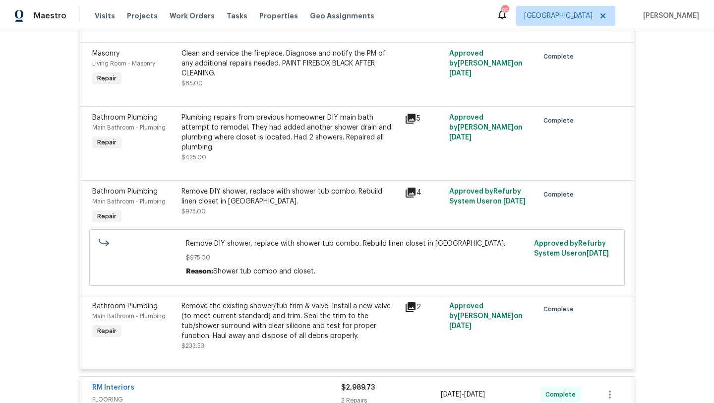
scroll to position [3054, 0]
click at [136, 187] on span "Bathroom Plumbing" at bounding box center [124, 190] width 65 height 7
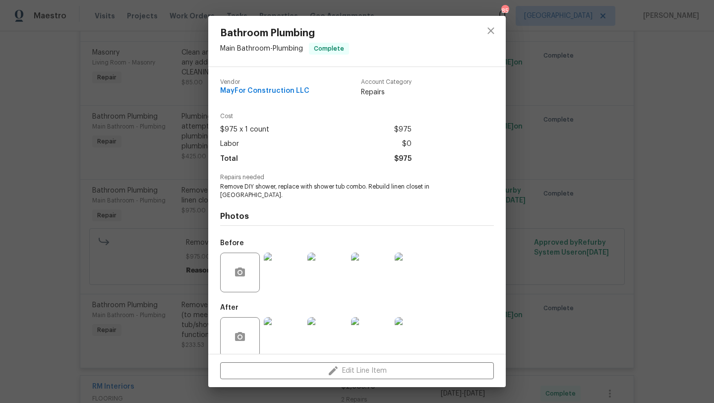
click at [290, 263] on img at bounding box center [284, 272] width 40 height 40
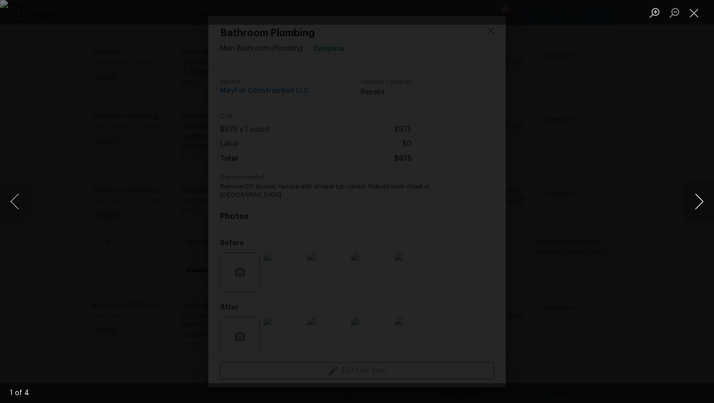
click at [701, 199] on button "Next image" at bounding box center [699, 202] width 30 height 40
click at [695, 9] on button "Close lightbox" at bounding box center [694, 12] width 20 height 17
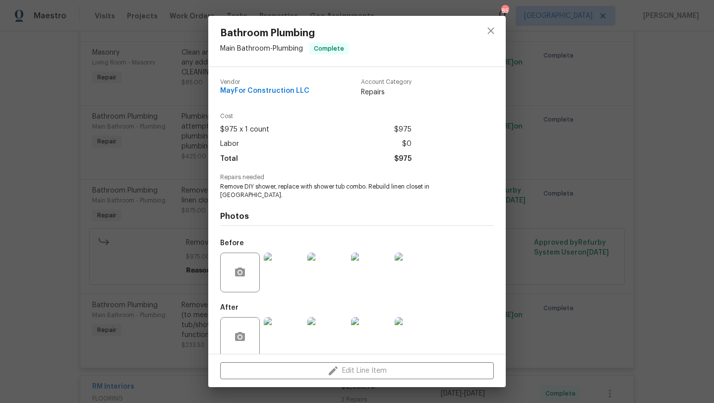
click at [298, 323] on img at bounding box center [284, 337] width 40 height 40
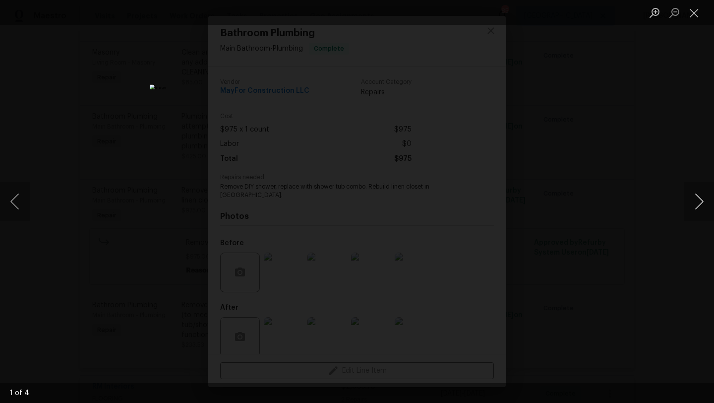
click at [700, 206] on button "Next image" at bounding box center [699, 202] width 30 height 40
click at [697, 15] on button "Close lightbox" at bounding box center [694, 12] width 20 height 17
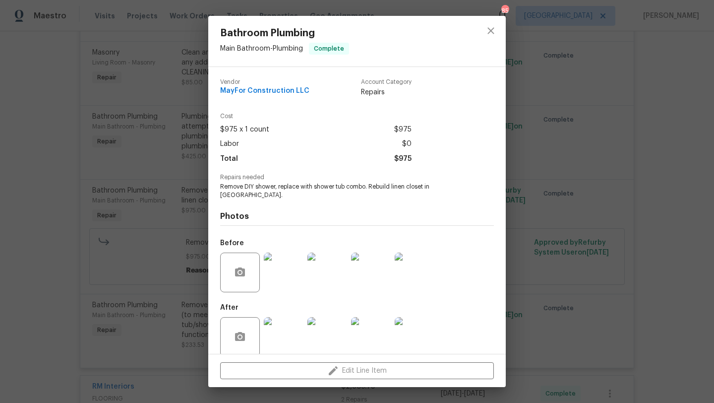
click at [296, 253] on img at bounding box center [284, 272] width 40 height 40
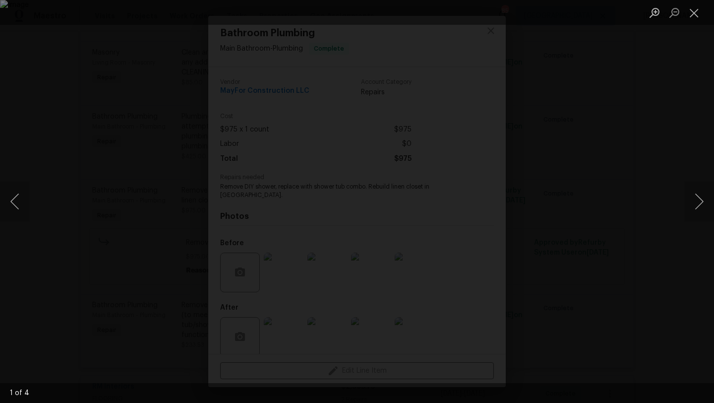
click at [634, 111] on div "Lightbox" at bounding box center [357, 201] width 714 height 403
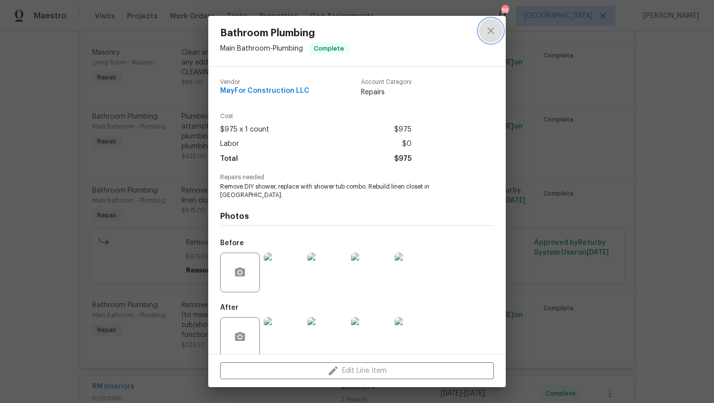
click at [494, 32] on icon "close" at bounding box center [491, 31] width 12 height 12
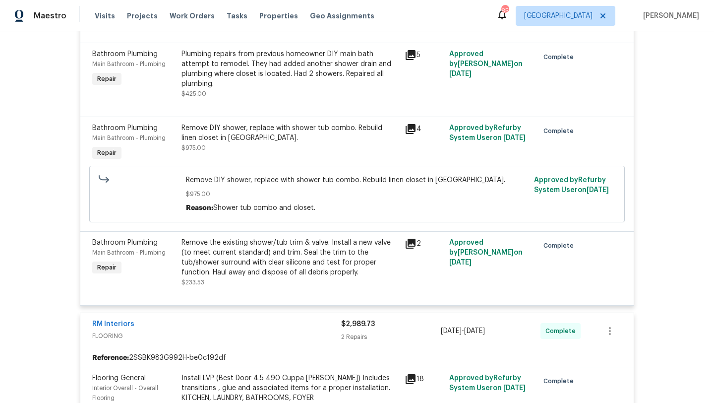
scroll to position [3119, 0]
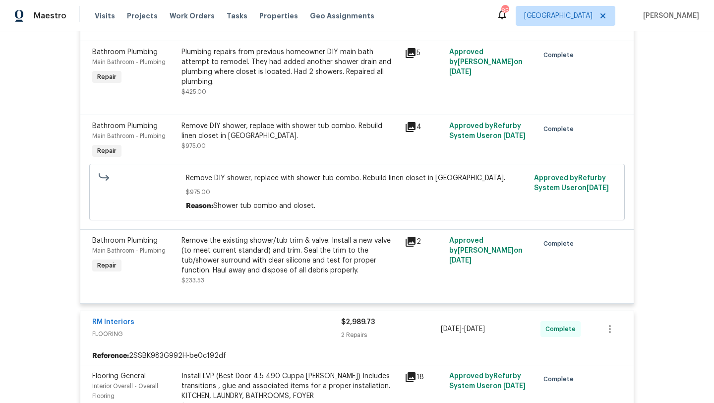
click at [161, 236] on div "Bathroom Plumbing" at bounding box center [133, 241] width 83 height 10
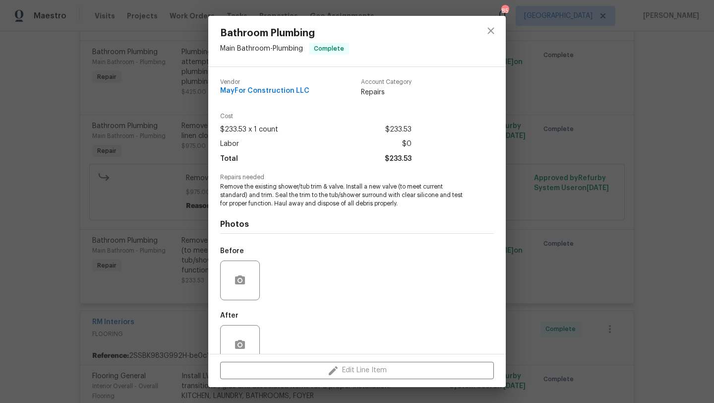
scroll to position [21, 0]
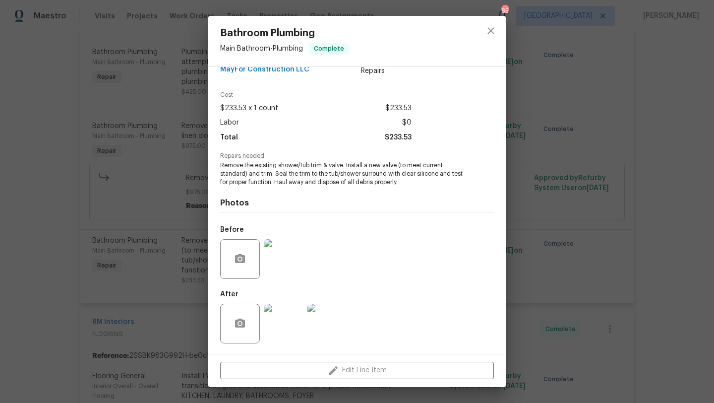
click at [292, 270] on img at bounding box center [284, 259] width 40 height 40
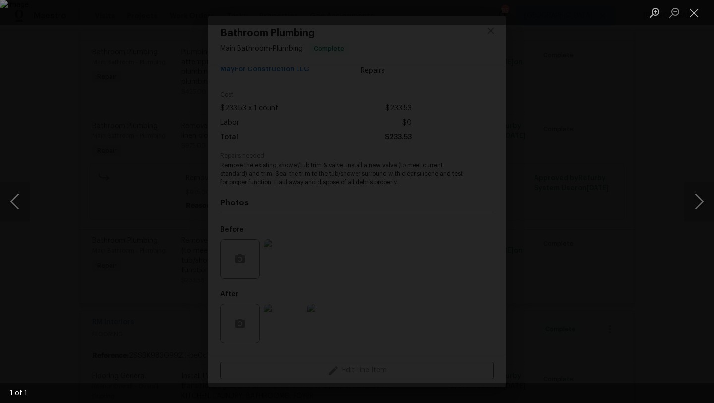
click at [648, 121] on div "Lightbox" at bounding box center [357, 201] width 714 height 403
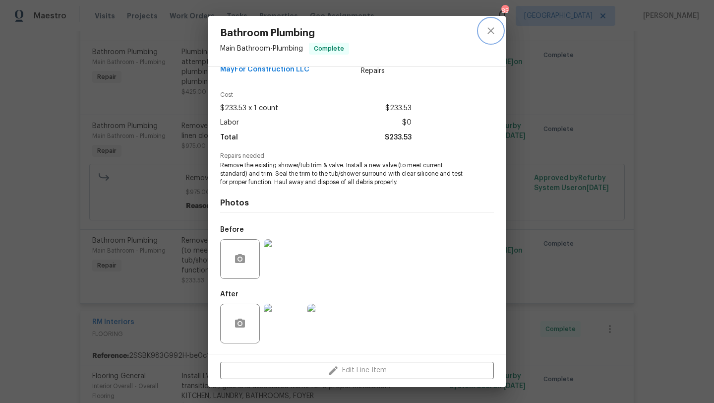
click at [491, 35] on icon "close" at bounding box center [491, 31] width 12 height 12
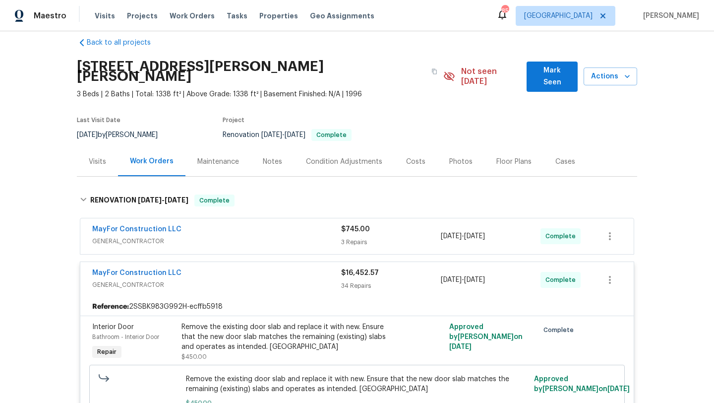
scroll to position [0, 0]
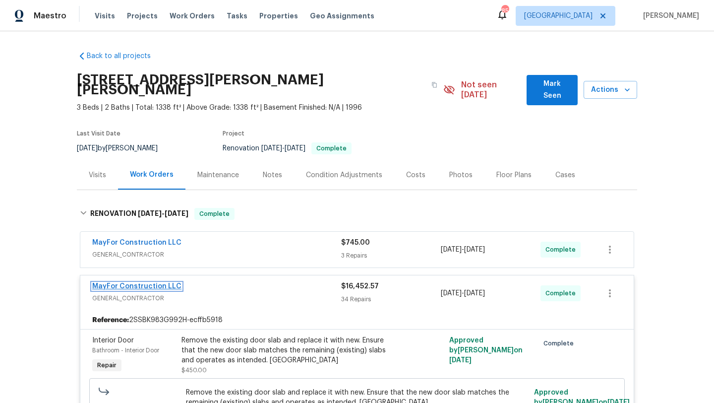
click at [158, 283] on link "MayFor Construction LLC" at bounding box center [136, 286] width 89 height 7
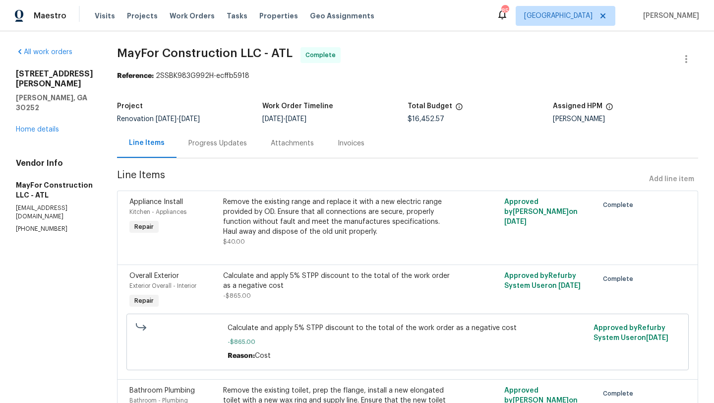
click at [240, 149] on div "Progress Updates" at bounding box center [218, 142] width 82 height 29
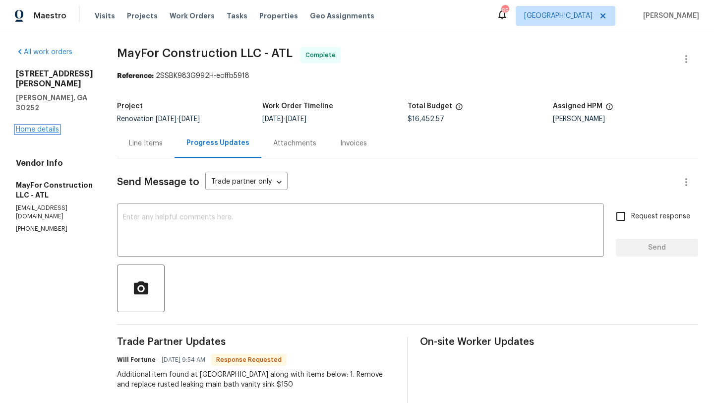
click at [51, 126] on link "Home details" at bounding box center [37, 129] width 43 height 7
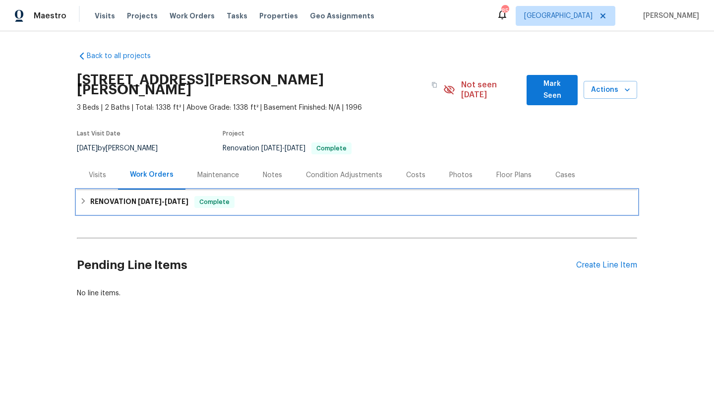
click at [169, 198] on span "[DATE]" at bounding box center [177, 201] width 24 height 7
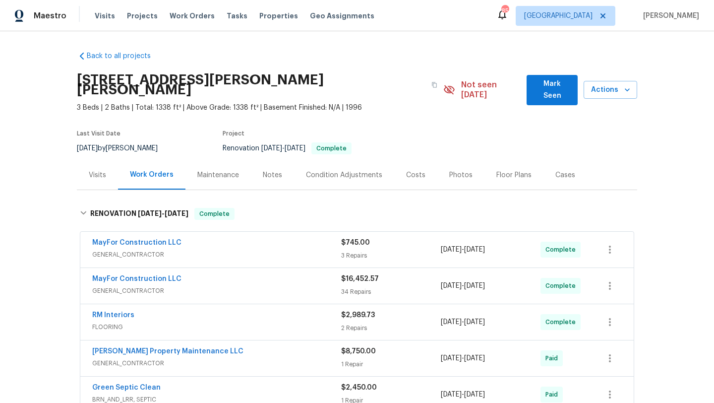
click at [227, 238] on div "MayFor Construction LLC" at bounding box center [216, 244] width 249 height 12
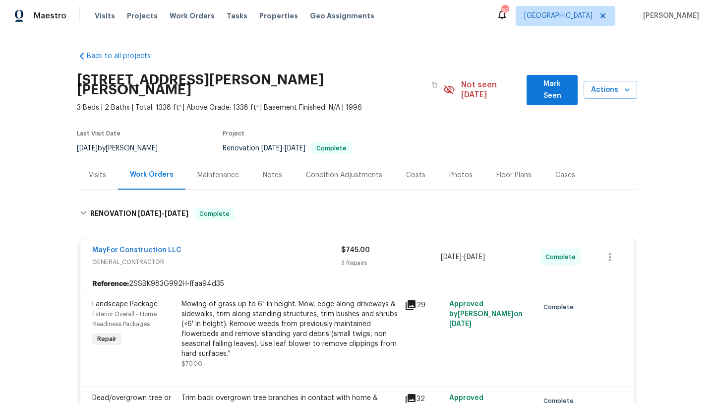
click at [459, 170] on div "Photos" at bounding box center [460, 175] width 23 height 10
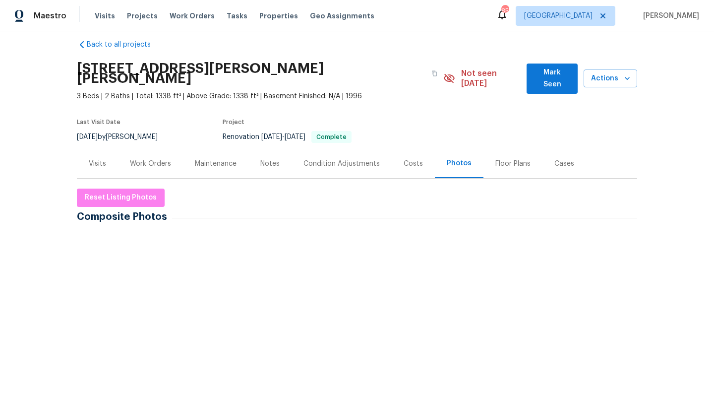
scroll to position [26, 0]
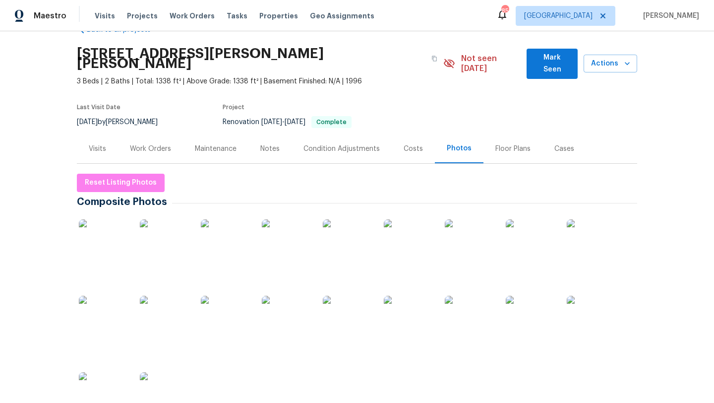
click at [118, 228] on img at bounding box center [104, 244] width 50 height 50
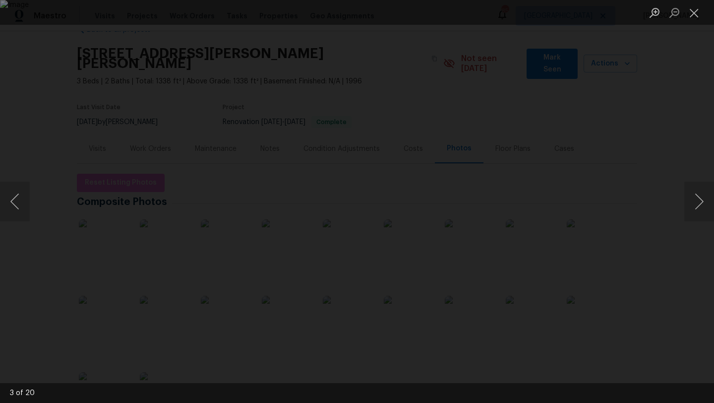
click at [714, 93] on div "Lightbox" at bounding box center [357, 201] width 714 height 403
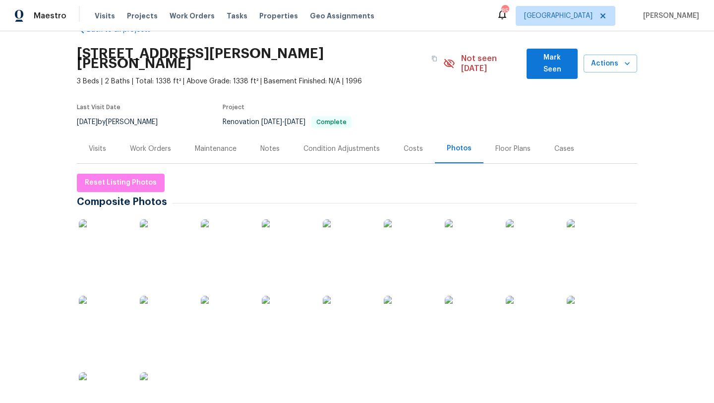
click at [260, 144] on div "Notes" at bounding box center [269, 149] width 19 height 10
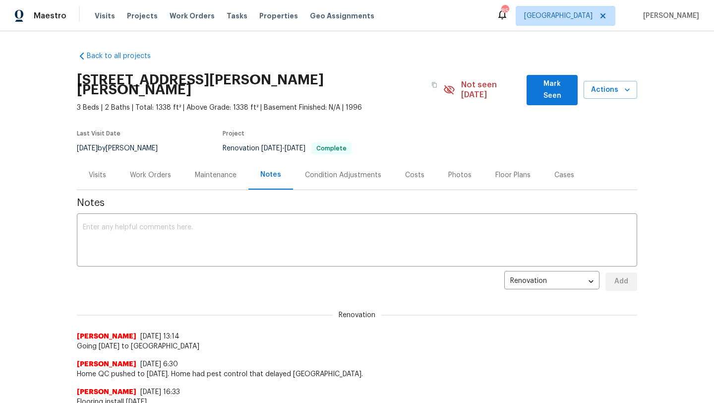
click at [162, 170] on div "Work Orders" at bounding box center [150, 175] width 41 height 10
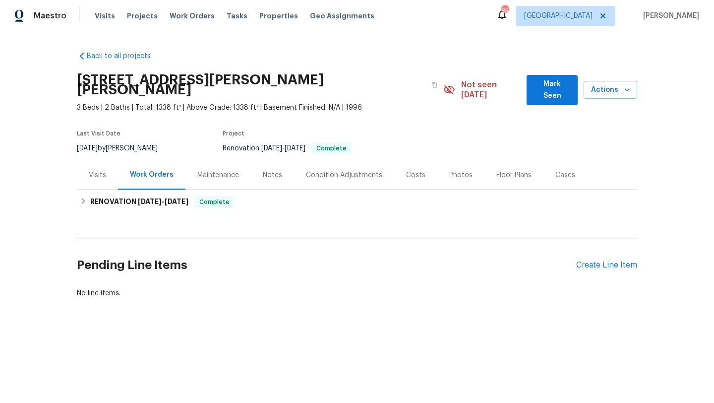
click at [98, 170] on div "Visits" at bounding box center [97, 175] width 17 height 10
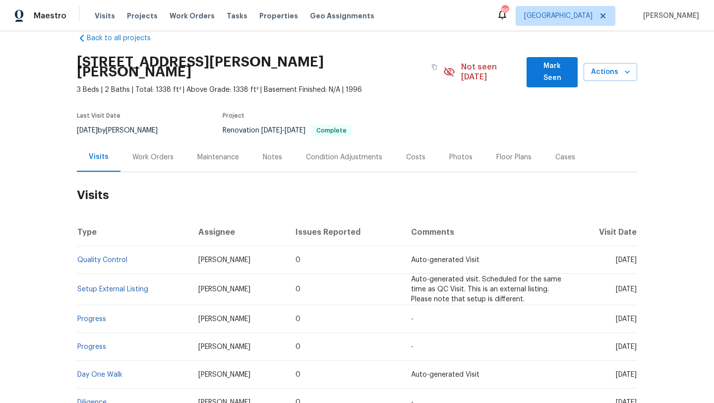
scroll to position [11, 0]
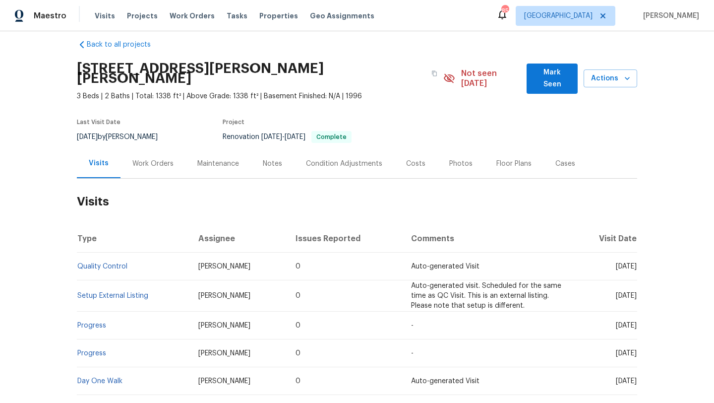
click at [272, 159] on div "Notes" at bounding box center [272, 164] width 19 height 10
